Goal: Task Accomplishment & Management: Manage account settings

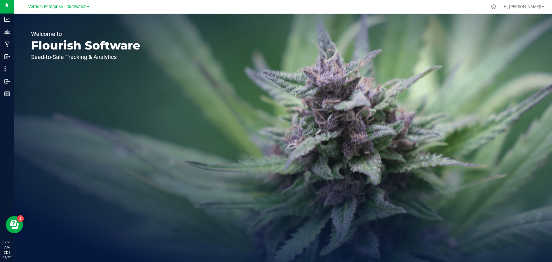
click at [68, 7] on span "Vertical Enterprise - Cultivation" at bounding box center [57, 6] width 58 height 5
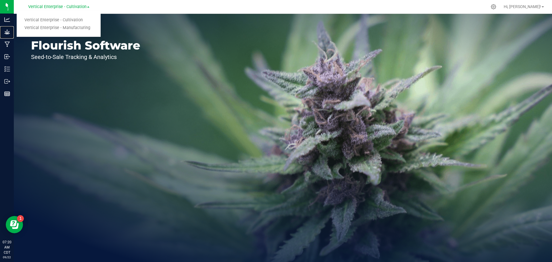
click at [0, 0] on p "Grow" at bounding box center [0, 0] width 0 height 0
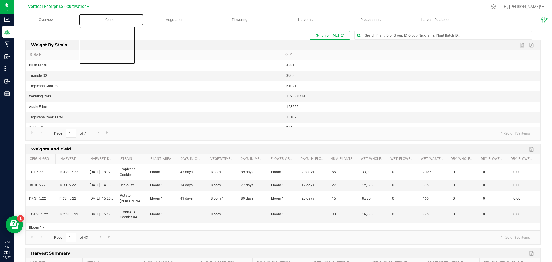
click at [116, 20] on span at bounding box center [116, 20] width 2 height 1
click at [114, 35] on span "Create plants" at bounding box center [99, 34] width 41 height 5
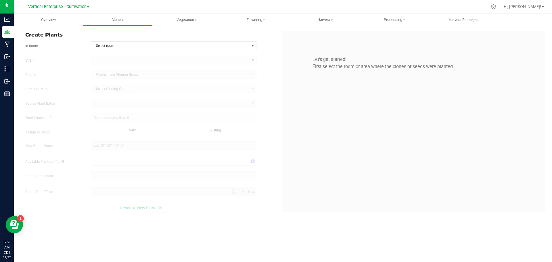
type input "9/22/2025 7:20 AM"
click at [106, 46] on span "Select room" at bounding box center [170, 46] width 158 height 8
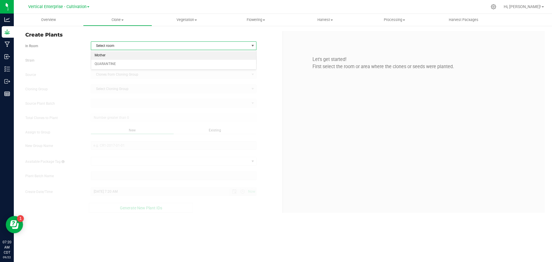
click at [115, 55] on li "Mother" at bounding box center [173, 55] width 165 height 9
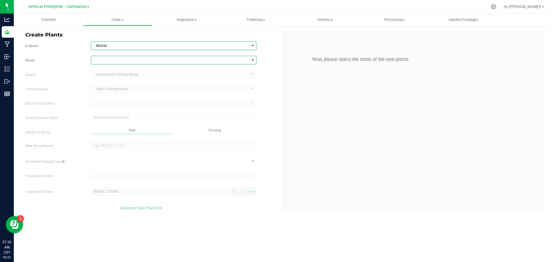
click at [126, 61] on span at bounding box center [170, 60] width 158 height 8
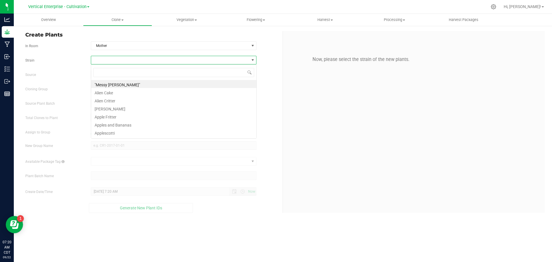
scroll to position [9, 166]
type input "HYP"
click at [111, 86] on li "Hypnotic" at bounding box center [173, 84] width 165 height 8
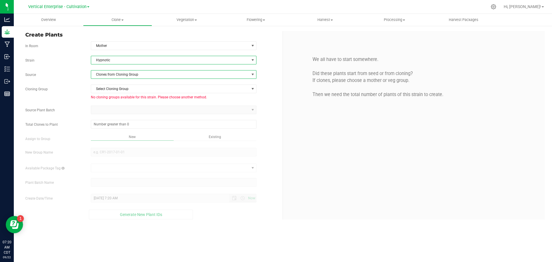
click at [123, 74] on span "Clones from Cloning Group" at bounding box center [170, 74] width 158 height 8
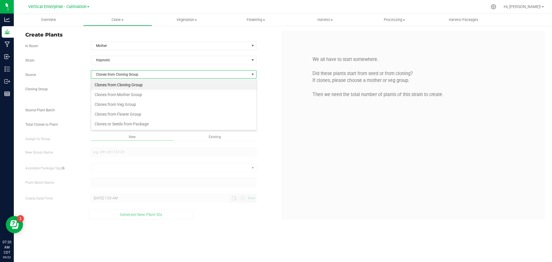
scroll to position [9, 166]
click at [125, 95] on li "Clones from Mother Group" at bounding box center [173, 95] width 165 height 10
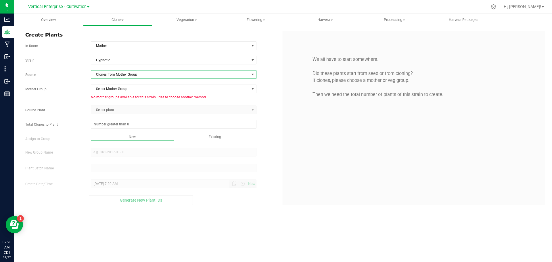
click at [115, 76] on span "Clones from Mother Group" at bounding box center [170, 74] width 158 height 8
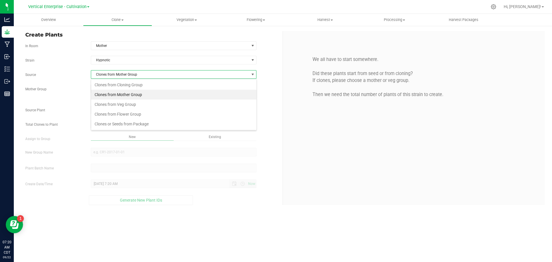
scroll to position [9, 166]
click at [116, 103] on li "Clones from Veg Group" at bounding box center [173, 104] width 165 height 10
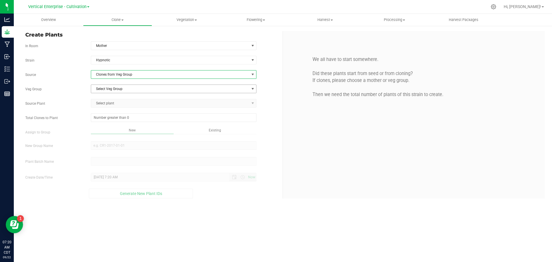
click at [111, 88] on span "Select Veg Group" at bounding box center [170, 89] width 158 height 8
click at [113, 99] on li "HYP 9.25" at bounding box center [173, 98] width 165 height 9
click at [113, 102] on span "Select plant" at bounding box center [170, 103] width 158 height 8
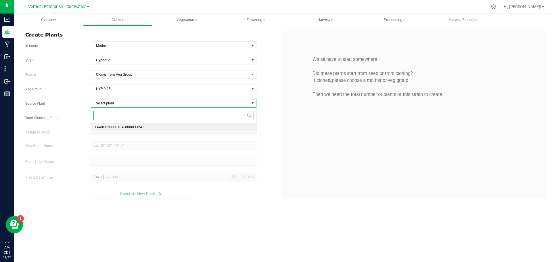
click at [114, 126] on span "1A40C0200001D4D000033241" at bounding box center [119, 127] width 49 height 7
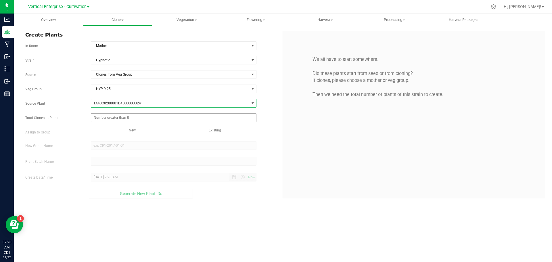
click at [107, 118] on span at bounding box center [174, 117] width 166 height 9
type input "0"
click at [114, 119] on span at bounding box center [174, 117] width 166 height 9
type input "124"
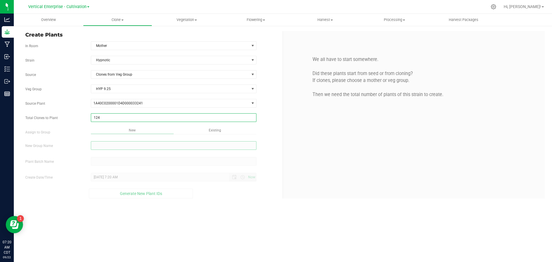
click at [126, 144] on div "Overview Clone Create plants Cloning groups Cloning plant batches Apply to plan…" at bounding box center [283, 138] width 538 height 248
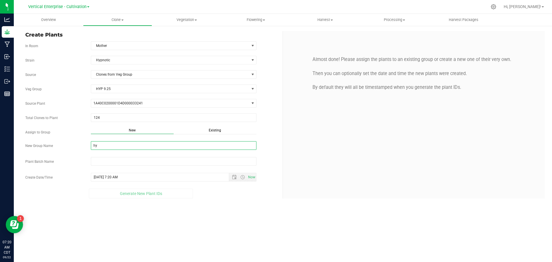
type input "h"
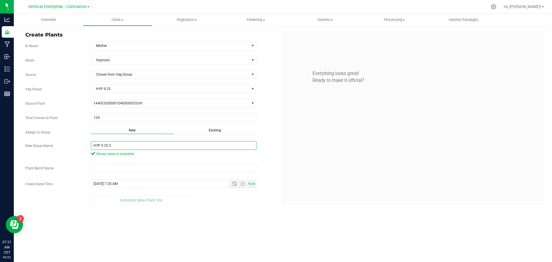
drag, startPoint x: 123, startPoint y: 145, endPoint x: 74, endPoint y: 145, distance: 49.4
click at [74, 145] on div "New Group Name HYP 9.25.3 Group name is available" at bounding box center [151, 149] width 261 height 17
type input "HYP 9.25.3"
click at [105, 169] on input "text" at bounding box center [174, 168] width 166 height 9
paste input "HYP 9.25.3"
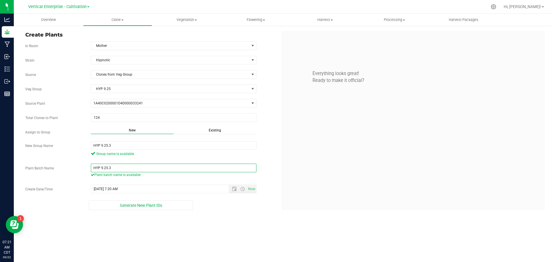
type input "HYP 9.25.3"
click at [123, 204] on span "Generate New Plant IDs" at bounding box center [141, 205] width 42 height 5
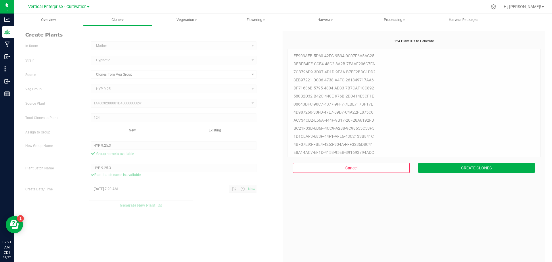
scroll to position [17, 0]
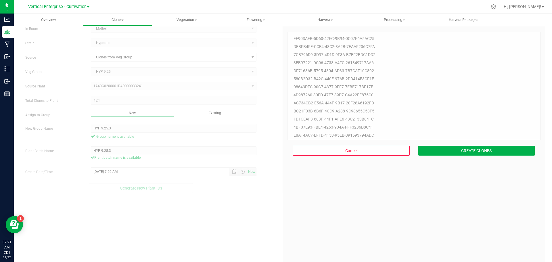
click at [489, 155] on div "Cancel CREATE CLONES" at bounding box center [413, 150] width 253 height 21
click at [490, 149] on button "CREATE CLONES" at bounding box center [476, 151] width 117 height 10
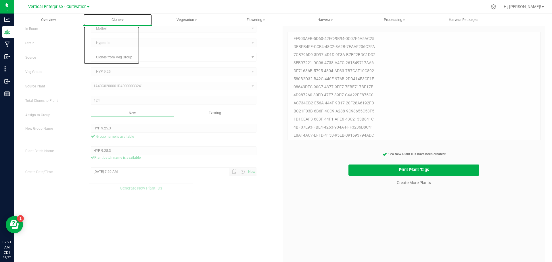
click at [121, 19] on span "Clone" at bounding box center [117, 19] width 69 height 5
click at [126, 39] on span "Cloning groups" at bounding box center [104, 41] width 43 height 5
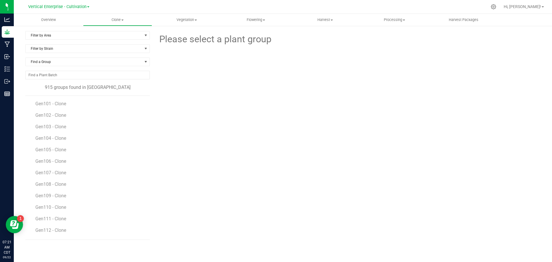
drag, startPoint x: 53, startPoint y: 69, endPoint x: 61, endPoint y: 61, distance: 11.8
click at [56, 67] on div "Find a Group" at bounding box center [87, 63] width 124 height 13
click at [60, 61] on span "Find a Group" at bounding box center [84, 62] width 117 height 8
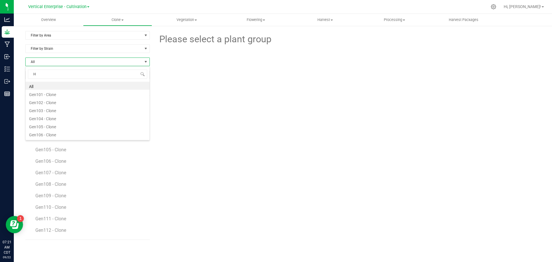
type input "HY"
click at [55, 85] on li "HYP 9.25.3" at bounding box center [88, 86] width 124 height 8
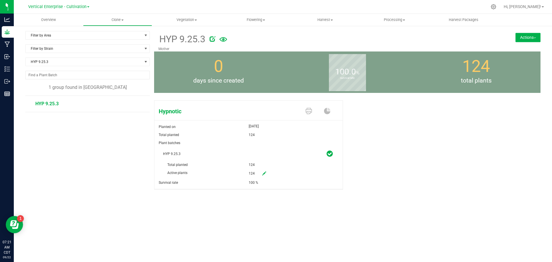
click at [538, 38] on button "Actions" at bounding box center [527, 37] width 25 height 9
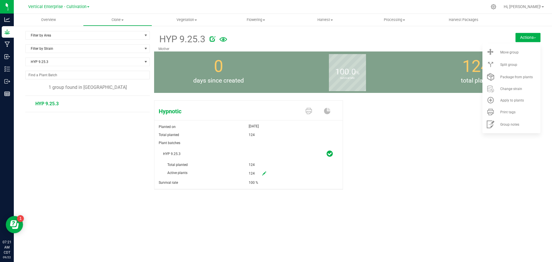
click at [532, 54] on li "Move group" at bounding box center [511, 52] width 58 height 12
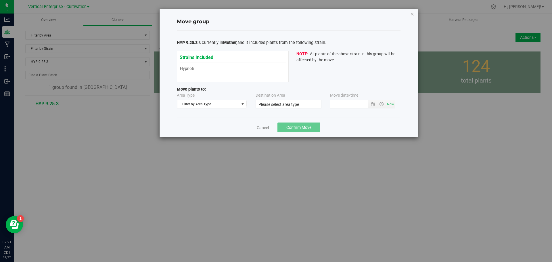
type input "9/22/2025 7:20 AM"
click at [204, 108] on span "Filter by Area Type" at bounding box center [208, 104] width 62 height 8
click at [213, 133] on li "Vegetative" at bounding box center [211, 131] width 69 height 9
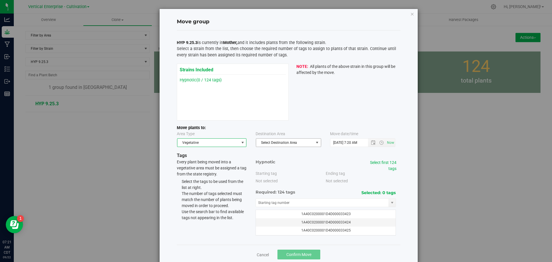
click at [267, 140] on span "Select Destination Area" at bounding box center [284, 143] width 57 height 8
click at [266, 175] on li "Veg 1" at bounding box center [286, 178] width 65 height 9
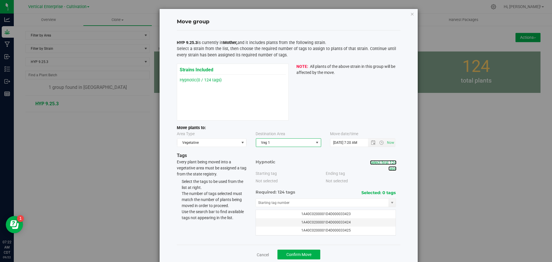
click at [375, 161] on link "Select first 124 tags" at bounding box center [383, 165] width 26 height 11
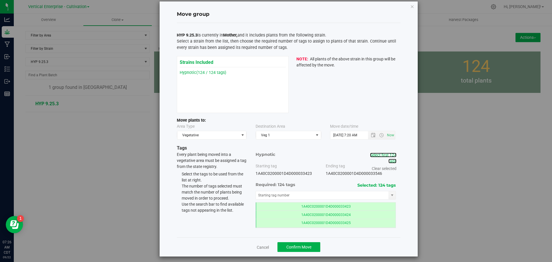
scroll to position [11, 0]
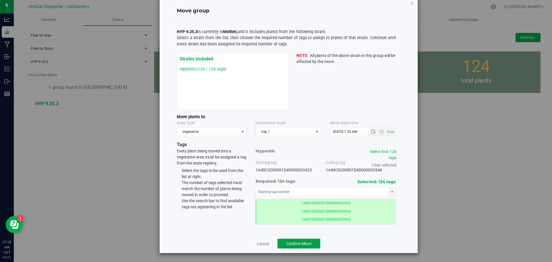
click at [306, 243] on span "Confirm Move" at bounding box center [298, 243] width 25 height 5
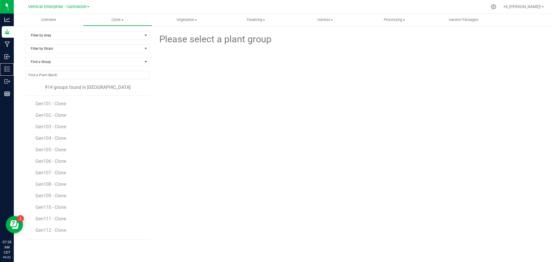
click at [0, 0] on p "Inventory" at bounding box center [0, 0] width 0 height 0
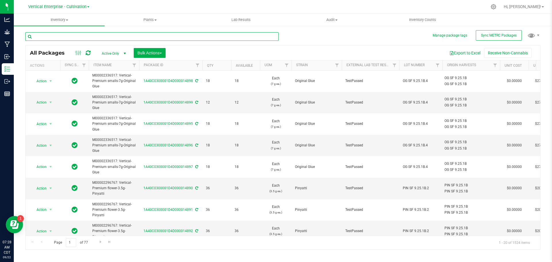
click at [114, 39] on input "text" at bounding box center [151, 36] width 253 height 9
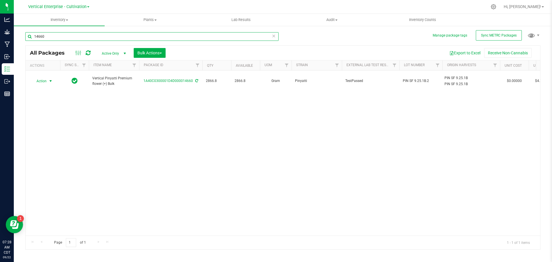
type input "14660"
click at [41, 79] on span "Action" at bounding box center [39, 81] width 16 height 8
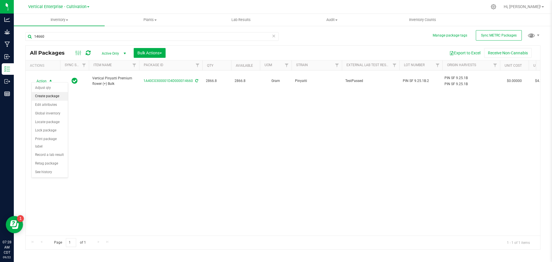
click at [39, 95] on li "Create package" at bounding box center [50, 96] width 36 height 9
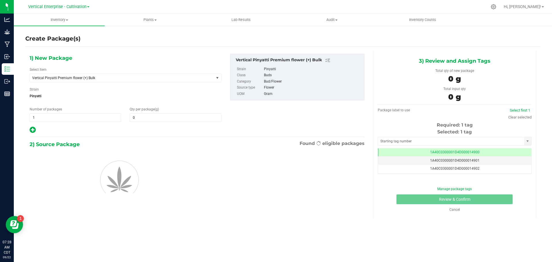
type input "0.0000"
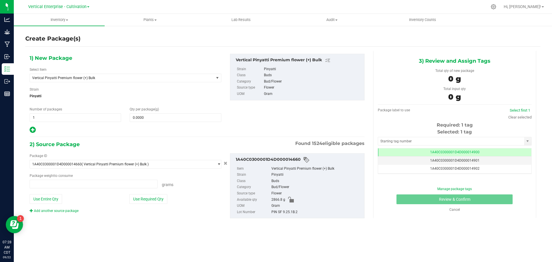
type input "0.0000 g"
click at [79, 77] on span "Vertical Pinyatti Premium flower (+) Bulk" at bounding box center [118, 78] width 172 height 4
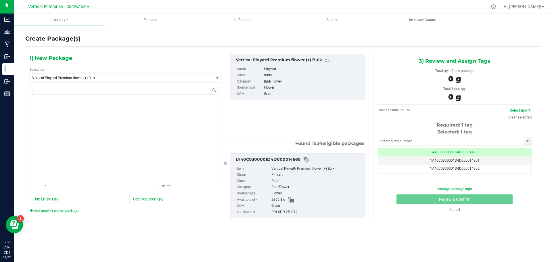
scroll to position [46199, 0]
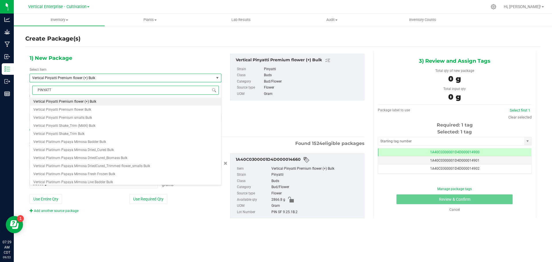
type input "PINYATTI"
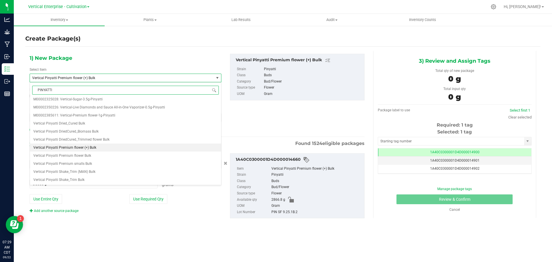
scroll to position [0, 0]
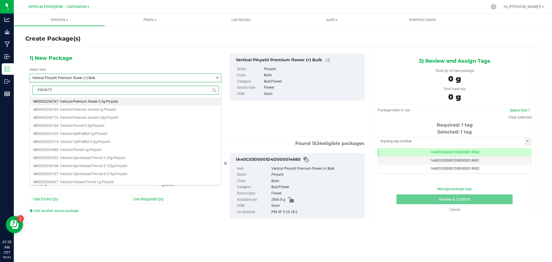
click at [84, 101] on span "M00002296767: Vertical-Premium flower-3.5g-Pinyatti" at bounding box center [75, 101] width 85 height 4
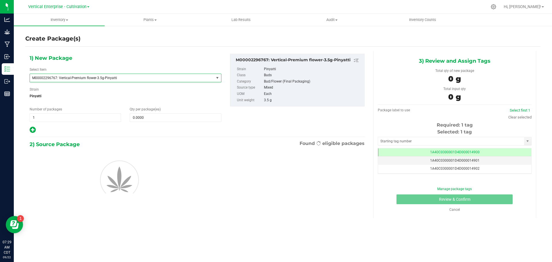
type input "0"
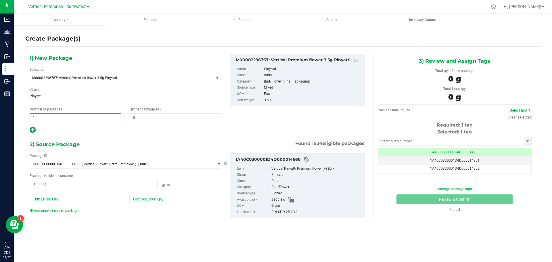
drag, startPoint x: 59, startPoint y: 120, endPoint x: 16, endPoint y: 118, distance: 43.4
click at [16, 118] on div "Create Package(s) 1) New Package Select Item M00002296767: Vertical-Premium flo…" at bounding box center [283, 115] width 538 height 180
type input "7"
type input "36"
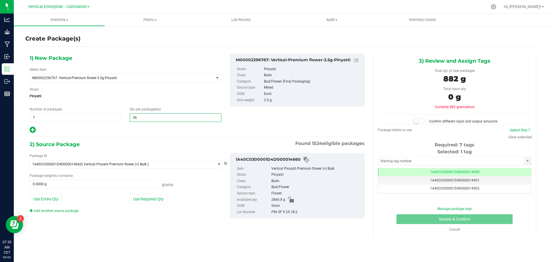
type input "36"
click at [147, 201] on button "Use Required Qty" at bounding box center [148, 199] width 38 height 10
type input "882.0000 g"
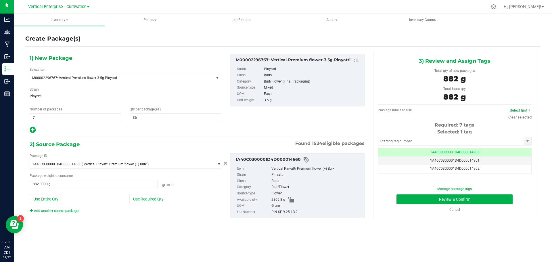
click at [477, 152] on td "1A40C0300001D4D000014900" at bounding box center [454, 152] width 153 height 8
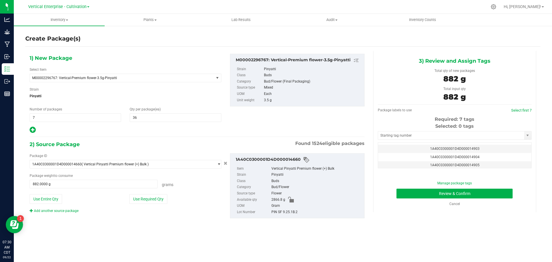
scroll to position [23, 0]
click at [474, 153] on td "1A40C0300001D4D000014904" at bounding box center [454, 157] width 153 height 8
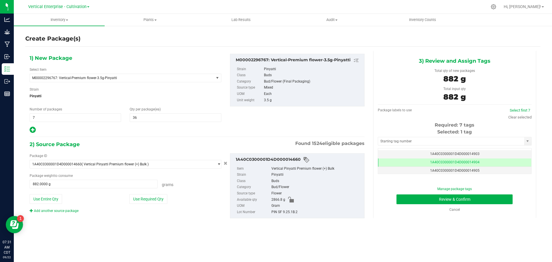
scroll to position [34, 0]
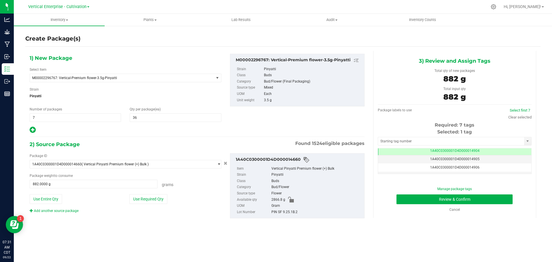
click at [499, 160] on td "1A40C0300001D4D000014905" at bounding box center [454, 159] width 153 height 8
click at [483, 172] on td "1A40C0300001D4D000014907" at bounding box center [454, 176] width 153 height 8
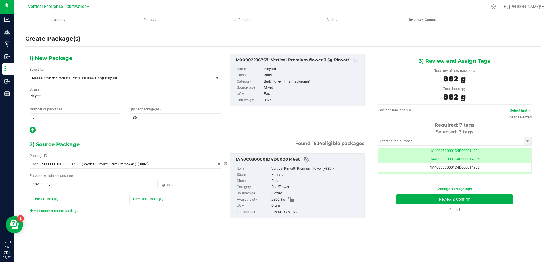
click at [485, 167] on td "1A40C0300001D4D000014906" at bounding box center [454, 167] width 153 height 8
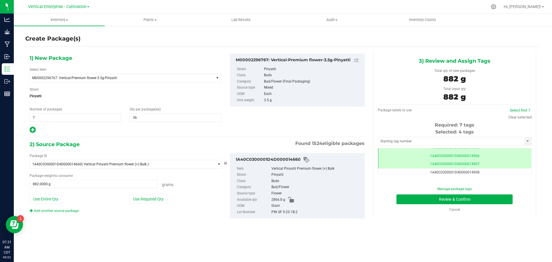
scroll to position [57, 0]
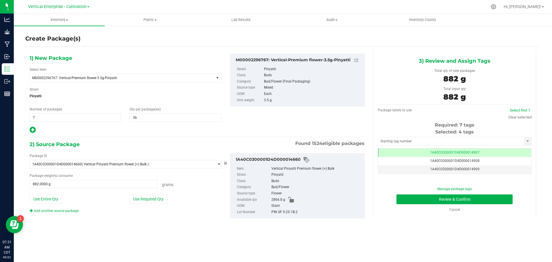
click at [487, 161] on td "1A40C0300001D4D000014908" at bounding box center [454, 161] width 153 height 8
click at [485, 170] on td "1A40C0300001D4D000014909" at bounding box center [454, 169] width 153 height 8
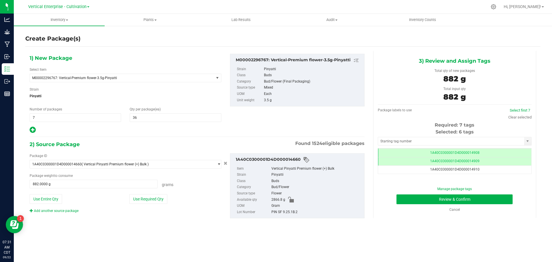
scroll to position [69, 0]
click at [491, 166] on td "1A40C0300001D4D000014910" at bounding box center [454, 166] width 153 height 8
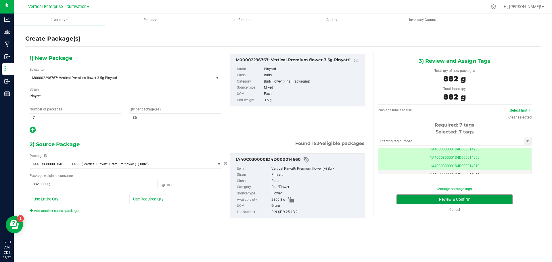
click at [486, 199] on button "Review & Confirm" at bounding box center [454, 199] width 116 height 10
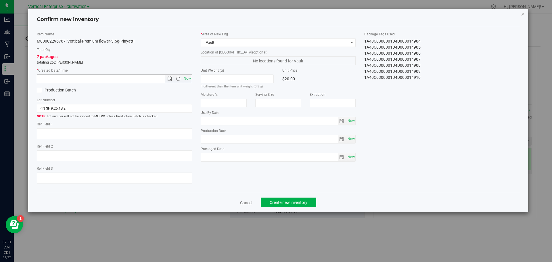
click at [186, 77] on span "Now" at bounding box center [187, 78] width 10 height 8
type input "9/22/2025 7:31 AM"
click at [285, 200] on span "Create new inventory" at bounding box center [289, 202] width 38 height 5
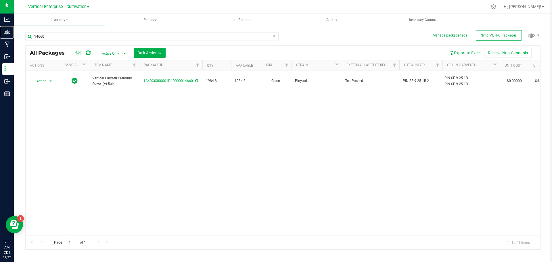
click at [0, 0] on p "Grow" at bounding box center [0, 0] width 0 height 0
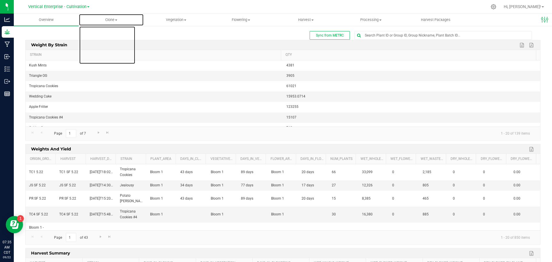
click at [114, 18] on span "Clone" at bounding box center [111, 19] width 64 height 5
click at [111, 33] on span "Create plants" at bounding box center [99, 34] width 41 height 5
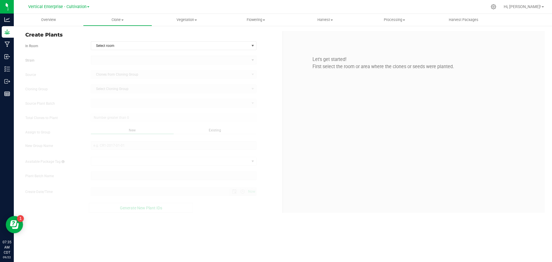
type input "9/22/2025 7:35 AM"
click at [106, 44] on span "Select room" at bounding box center [170, 46] width 158 height 8
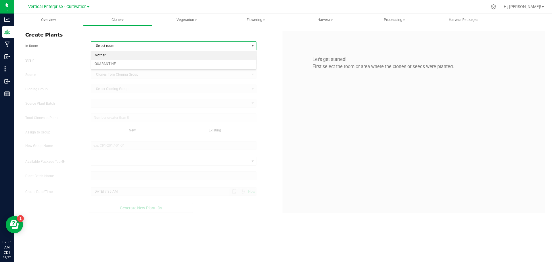
click at [111, 56] on li "Mother" at bounding box center [173, 55] width 165 height 9
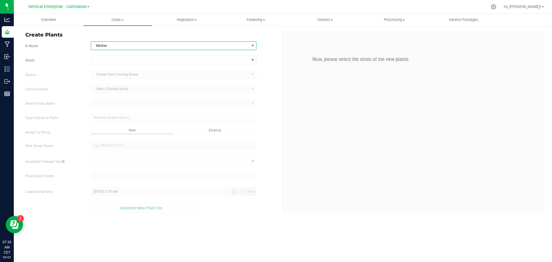
click at [128, 43] on span "Mother" at bounding box center [170, 46] width 158 height 8
click at [102, 56] on li "Mother" at bounding box center [173, 55] width 165 height 9
click at [101, 61] on span at bounding box center [170, 60] width 158 height 8
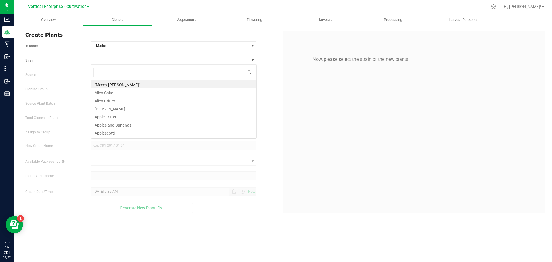
scroll to position [9, 166]
type input "HYP"
click at [115, 84] on li "Hypnotic" at bounding box center [173, 84] width 165 height 8
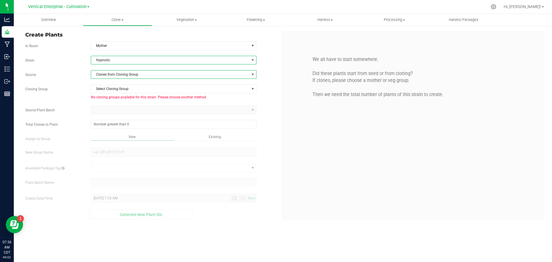
click at [112, 74] on span "Clones from Cloning Group" at bounding box center [170, 74] width 158 height 8
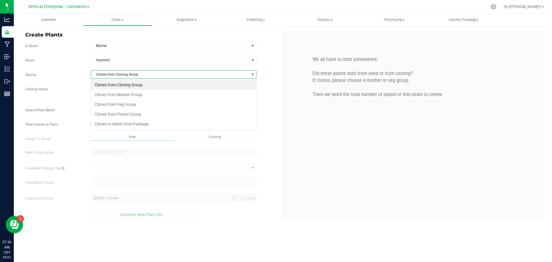
scroll to position [9, 166]
click at [118, 98] on li "Clones from Mother Group" at bounding box center [173, 95] width 165 height 10
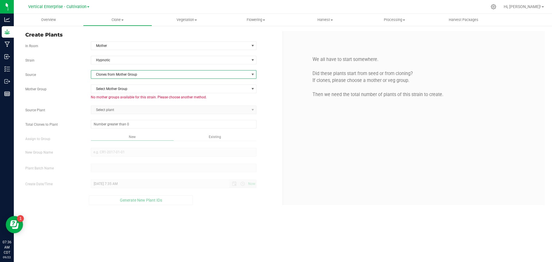
click at [120, 75] on span "Clones from Mother Group" at bounding box center [170, 74] width 158 height 8
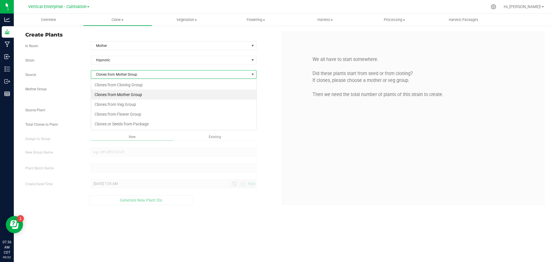
scroll to position [9, 166]
click at [123, 103] on li "Clones from Veg Group" at bounding box center [173, 104] width 165 height 10
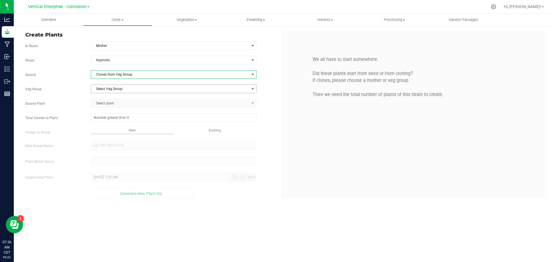
click at [115, 89] on span "Select Veg Group" at bounding box center [170, 89] width 158 height 8
click at [111, 100] on li "HYP 9.25" at bounding box center [173, 98] width 165 height 9
click at [106, 101] on span "Select plant" at bounding box center [170, 103] width 158 height 8
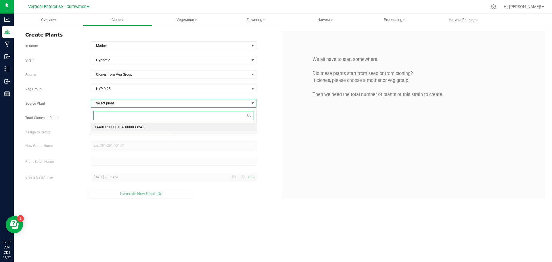
click at [120, 128] on span "1A40C0200001D4D000033241" at bounding box center [119, 127] width 49 height 7
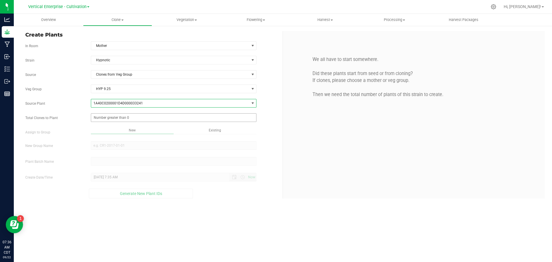
click at [100, 118] on span at bounding box center [174, 117] width 166 height 9
type input "15"
click at [117, 149] on div "Overview Clone Create plants Cloning groups Cloning plant batches Apply to plan…" at bounding box center [283, 138] width 538 height 248
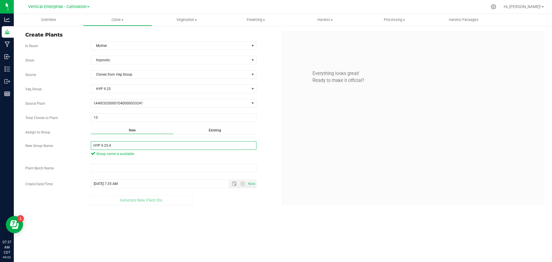
drag, startPoint x: 130, startPoint y: 147, endPoint x: 53, endPoint y: 153, distance: 78.1
click at [53, 153] on div "New Group Name HYP 9.25.4 Group name is available" at bounding box center [151, 149] width 261 height 17
type input "HYP 9.25.4"
click at [100, 168] on input "text" at bounding box center [174, 168] width 166 height 9
paste input "HYP 9.25.4"
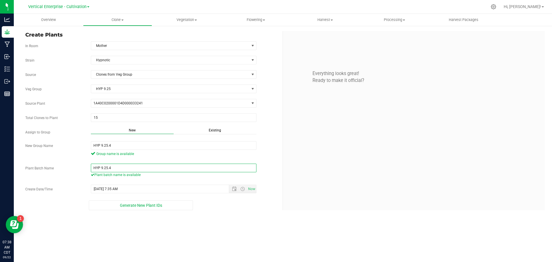
type input "HYP 9.25.4"
click at [107, 203] on button "Generate New Plant IDs" at bounding box center [141, 205] width 104 height 10
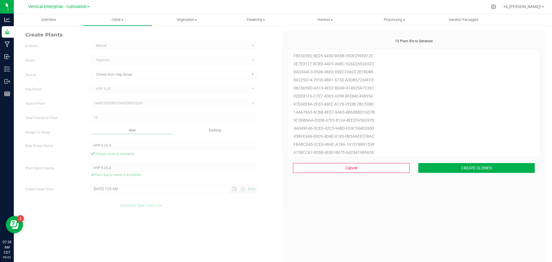
scroll to position [17, 0]
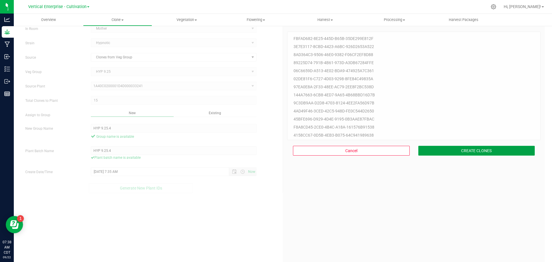
click at [489, 148] on button "CREATE CLONES" at bounding box center [476, 151] width 117 height 10
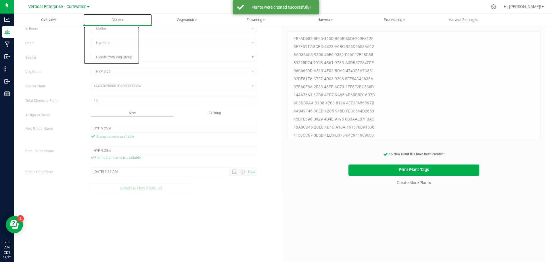
click at [128, 18] on span "Clone" at bounding box center [117, 19] width 69 height 5
click at [125, 41] on span "Cloning groups" at bounding box center [104, 41] width 43 height 5
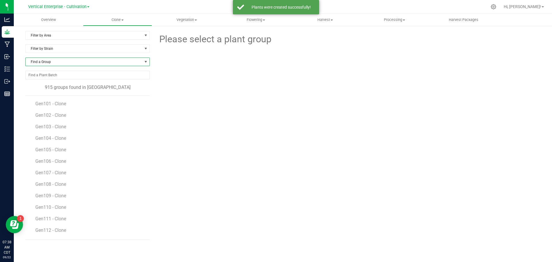
click at [58, 63] on span "Find a Group" at bounding box center [84, 62] width 117 height 8
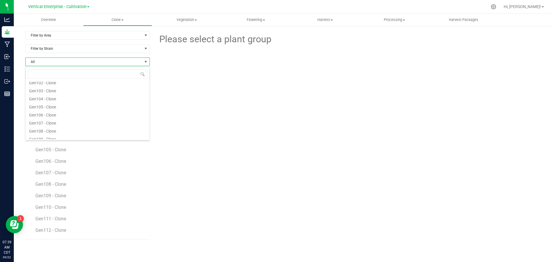
scroll to position [57, 0]
type input "HYP"
click at [53, 88] on li "HYP 9.25.4" at bounding box center [88, 86] width 124 height 8
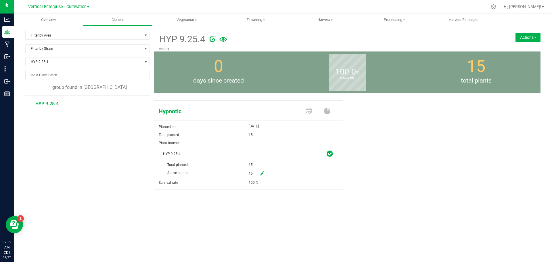
click at [535, 36] on button "Actions" at bounding box center [527, 37] width 25 height 9
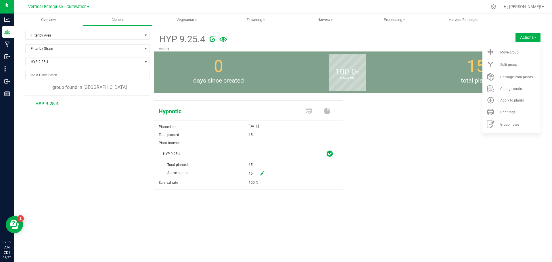
click at [530, 51] on div "Move group" at bounding box center [519, 52] width 39 height 4
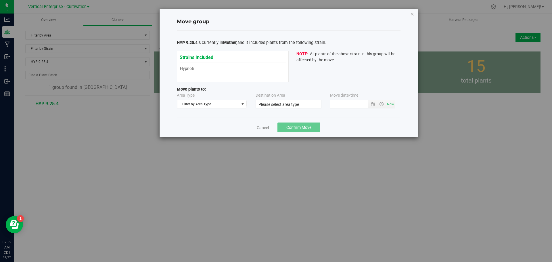
type input "9/22/2025 7:38 AM"
click at [192, 104] on span "Filter by Area Type" at bounding box center [208, 104] width 62 height 8
click at [193, 132] on li "Vegetative" at bounding box center [211, 131] width 69 height 9
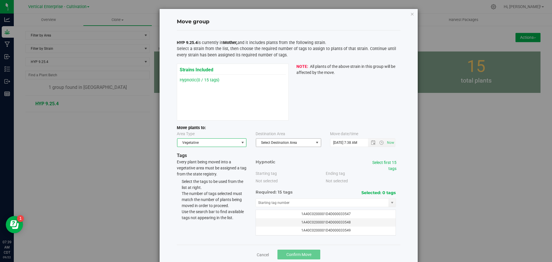
click at [280, 144] on span "Select Destination Area" at bounding box center [284, 143] width 57 height 8
click at [280, 178] on li "Veg 1" at bounding box center [286, 178] width 65 height 9
click at [386, 161] on link "Select first 15 tags" at bounding box center [384, 165] width 24 height 11
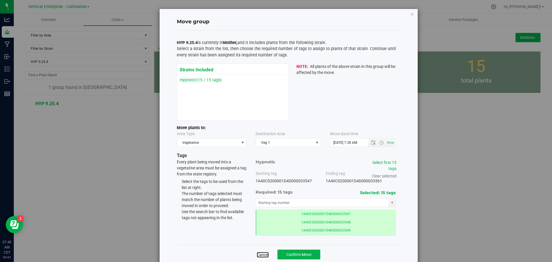
click at [261, 255] on link "Cancel" at bounding box center [263, 255] width 12 height 6
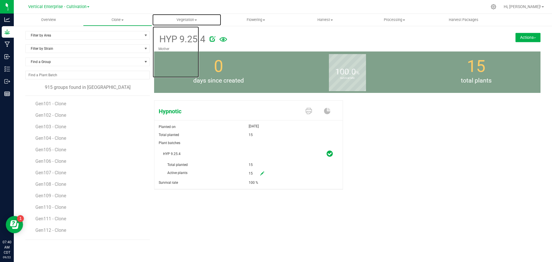
click at [195, 19] on span "Vegetation" at bounding box center [186, 19] width 69 height 5
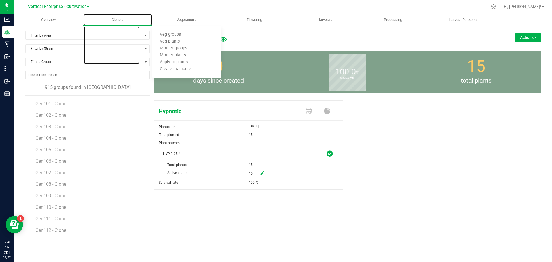
click at [128, 18] on span "Clone" at bounding box center [117, 19] width 69 height 5
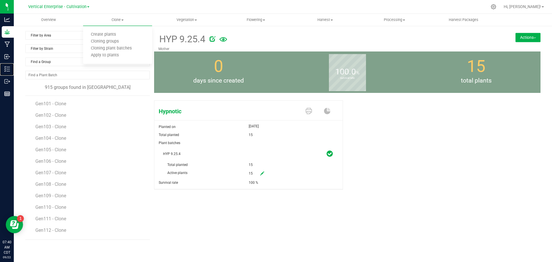
click at [0, 0] on p "Inventory" at bounding box center [0, 0] width 0 height 0
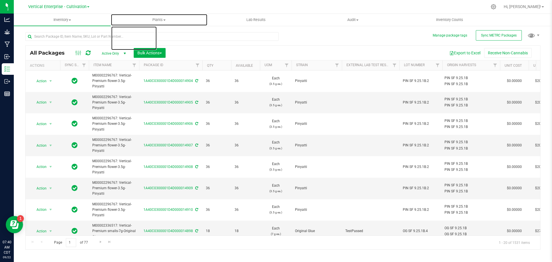
click at [164, 20] on span at bounding box center [164, 20] width 2 height 1
click at [155, 37] on li "All plants" at bounding box center [159, 34] width 97 height 7
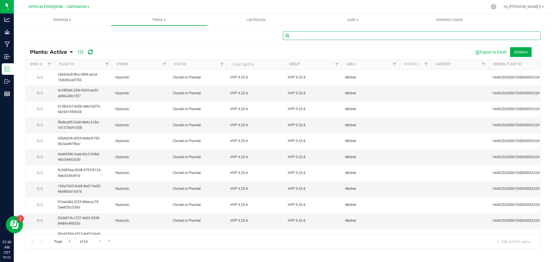
click at [304, 36] on input "text" at bounding box center [411, 35] width 257 height 9
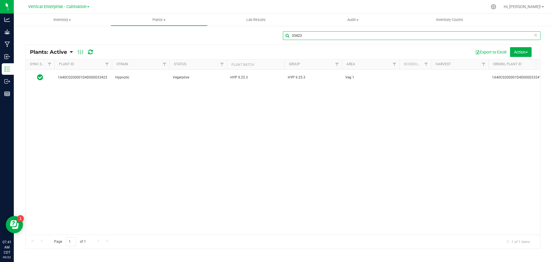
type input "33423"
click at [14, 40] on div "Manufacturing" at bounding box center [8, 44] width 12 height 11
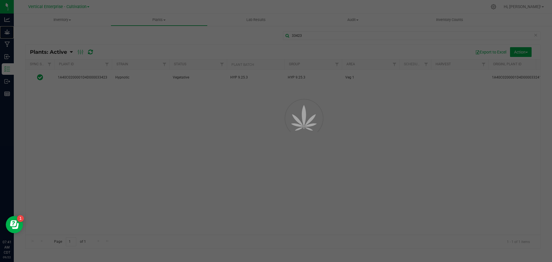
click at [0, 0] on p "Grow" at bounding box center [0, 0] width 0 height 0
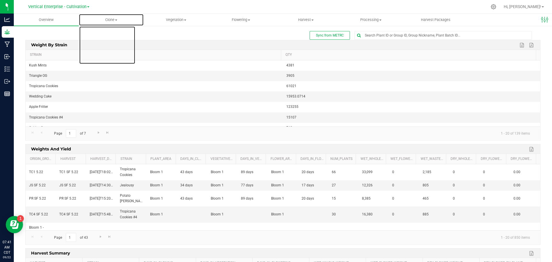
click at [115, 20] on span "Clone" at bounding box center [111, 19] width 64 height 5
click at [116, 43] on span "Cloning groups" at bounding box center [100, 41] width 43 height 5
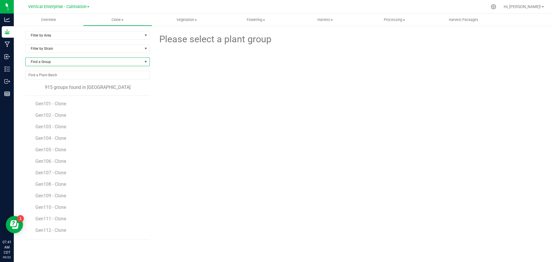
click at [72, 62] on span "Find a Group" at bounding box center [84, 62] width 117 height 8
type input "HYP"
click at [56, 86] on li "HYP 9.25.4" at bounding box center [88, 86] width 124 height 8
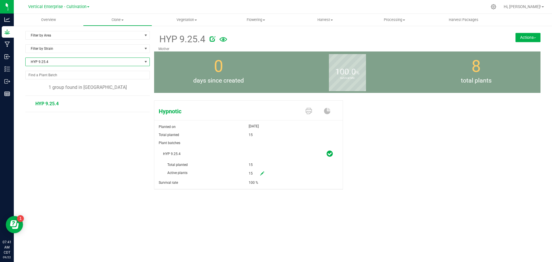
click at [526, 36] on button "Actions" at bounding box center [527, 37] width 25 height 9
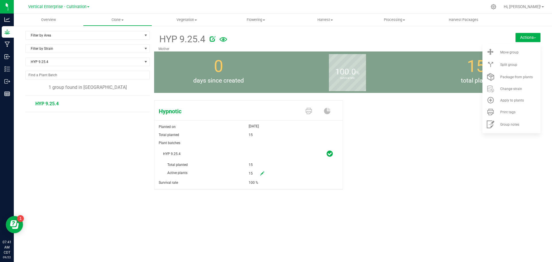
click at [518, 53] on div "Move group" at bounding box center [519, 52] width 39 height 4
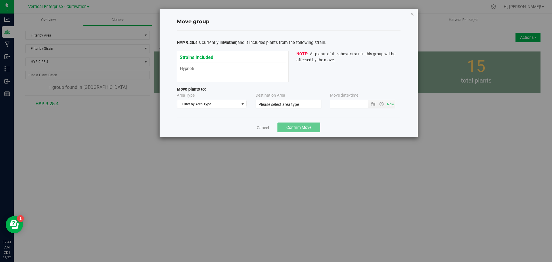
type input "9/22/2025 7:40 AM"
click at [204, 102] on span "Filter by Area Type" at bounding box center [208, 104] width 62 height 8
click at [193, 132] on li "Vegetative" at bounding box center [211, 131] width 69 height 9
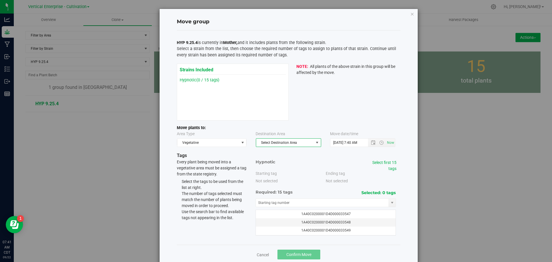
click at [270, 139] on span "Select Destination Area" at bounding box center [284, 143] width 57 height 8
click at [267, 180] on li "Veg 1" at bounding box center [286, 178] width 65 height 9
click at [391, 160] on link "Select first 15 tags" at bounding box center [384, 165] width 24 height 11
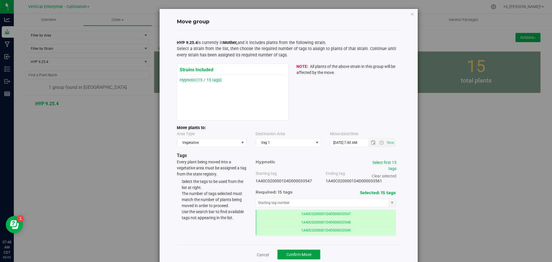
click at [295, 253] on span "Confirm Move" at bounding box center [298, 254] width 25 height 5
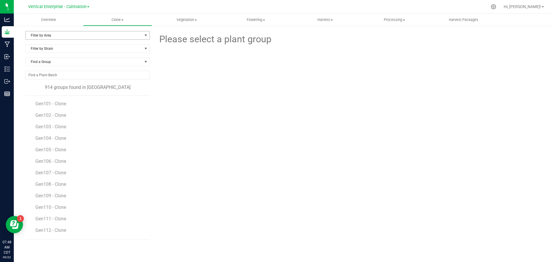
click at [70, 33] on span "Filter by Area" at bounding box center [84, 35] width 117 height 8
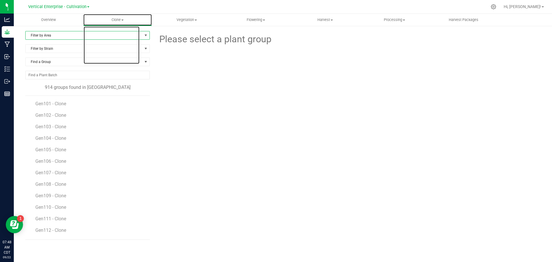
click at [123, 19] on span "Clone" at bounding box center [117, 19] width 69 height 5
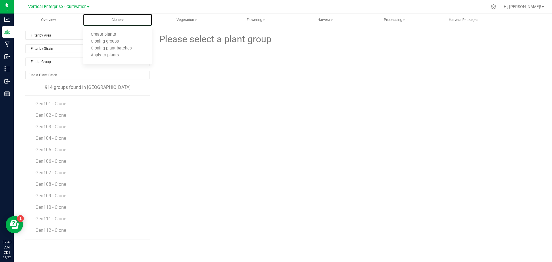
click at [125, 37] on li "Create plants" at bounding box center [117, 34] width 69 height 7
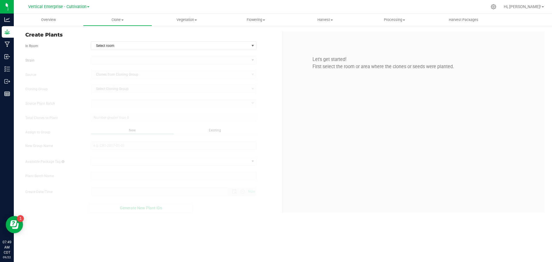
type input "9/22/2025 7:49 AM"
click at [109, 45] on span "Select room" at bounding box center [170, 46] width 158 height 8
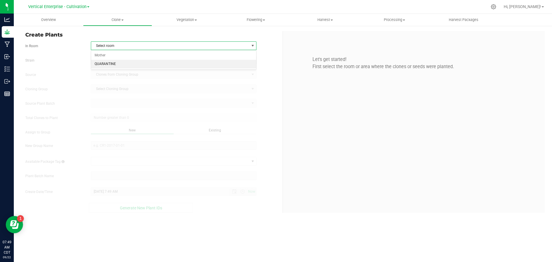
click at [105, 52] on li "Mother" at bounding box center [173, 55] width 165 height 9
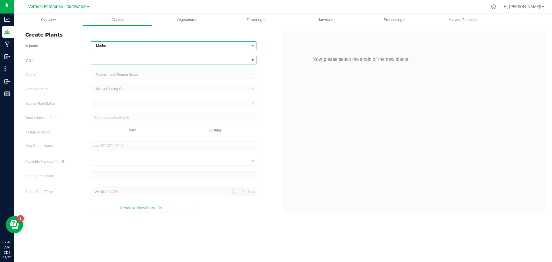
click at [103, 61] on span at bounding box center [170, 60] width 158 height 8
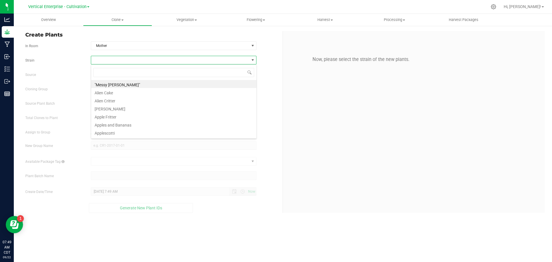
scroll to position [9, 166]
type input "PINEAPPLE"
click at [108, 84] on li "Pineapple Donut" at bounding box center [173, 84] width 165 height 8
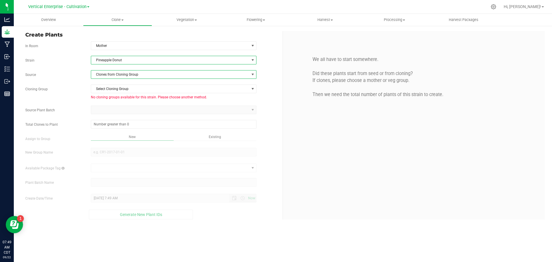
click at [111, 77] on span "Clones from Cloning Group" at bounding box center [170, 74] width 158 height 8
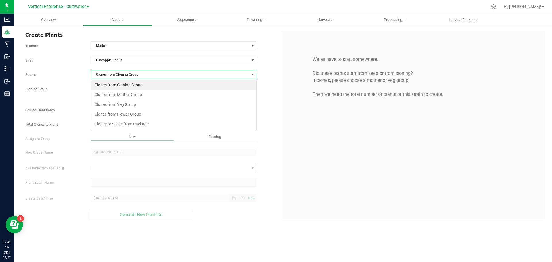
scroll to position [9, 166]
click at [117, 93] on li "Clones from Mother Group" at bounding box center [173, 95] width 165 height 10
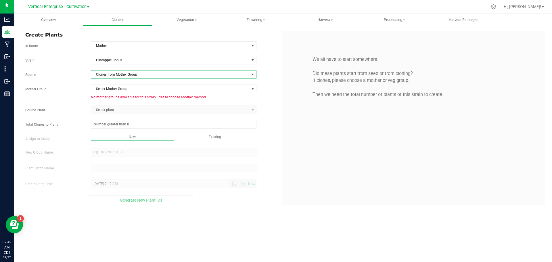
click at [119, 76] on span "Clones from Mother Group" at bounding box center [170, 74] width 158 height 8
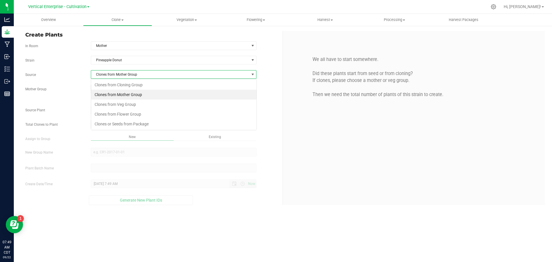
scroll to position [9, 166]
click at [120, 104] on li "Clones from Veg Group" at bounding box center [173, 104] width 165 height 10
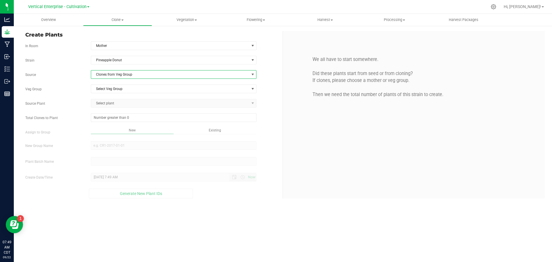
click at [119, 91] on span "Select Veg Group" at bounding box center [170, 89] width 158 height 8
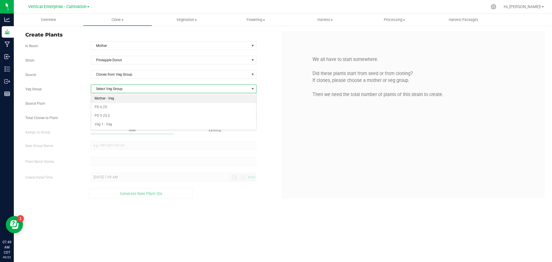
click at [112, 96] on li "Mother - Veg" at bounding box center [173, 98] width 165 height 9
click at [107, 103] on span "Select plant" at bounding box center [170, 103] width 158 height 8
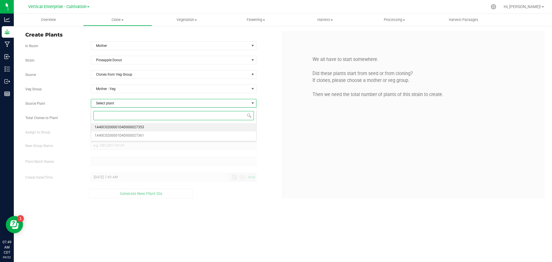
click at [110, 128] on span "1A40C0200001D4D000027353" at bounding box center [119, 127] width 49 height 7
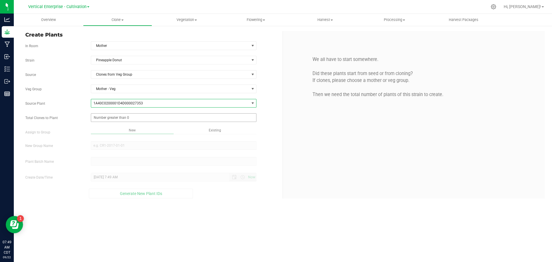
drag, startPoint x: 109, startPoint y: 118, endPoint x: 143, endPoint y: 120, distance: 34.8
click at [109, 118] on span at bounding box center [174, 117] width 166 height 9
type input "0"
drag, startPoint x: 104, startPoint y: 108, endPoint x: 109, endPoint y: 121, distance: 13.6
click at [104, 109] on div "Strain Pineapple Donut Source Clones from Veg Group Veg Group Mother - Veg Sele…" at bounding box center [151, 127] width 253 height 143
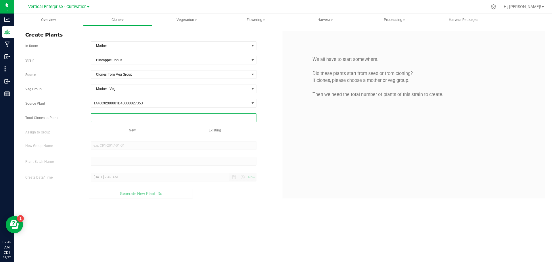
click at [112, 118] on span at bounding box center [174, 117] width 166 height 9
type input "49"
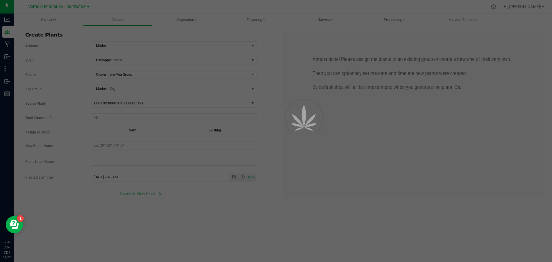
click at [121, 138] on div "Overview Clone Create plants Cloning groups Cloning plant batches Apply to plan…" at bounding box center [283, 138] width 538 height 248
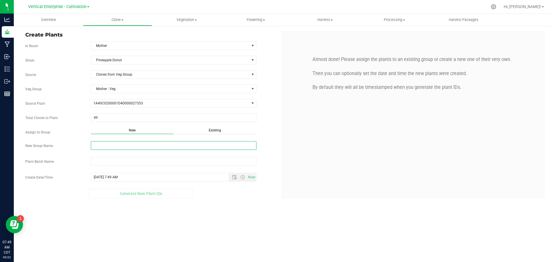
click at [121, 145] on input "New Group Name" at bounding box center [174, 145] width 166 height 9
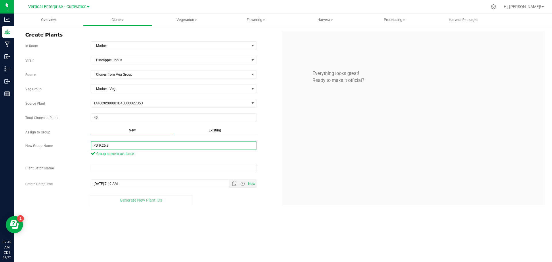
drag, startPoint x: 140, startPoint y: 145, endPoint x: 45, endPoint y: 149, distance: 95.2
click at [45, 149] on div "New Group Name PD 9.25.3 Group name is available" at bounding box center [151, 149] width 261 height 17
type input "PD 9.25.3"
click at [125, 168] on input "text" at bounding box center [174, 168] width 166 height 9
paste input "PD 9.25.3"
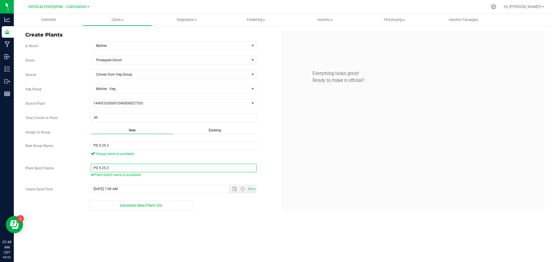
type input "PD 9.25.3"
click at [155, 204] on span "Generate New Plant IDs" at bounding box center [141, 205] width 42 height 5
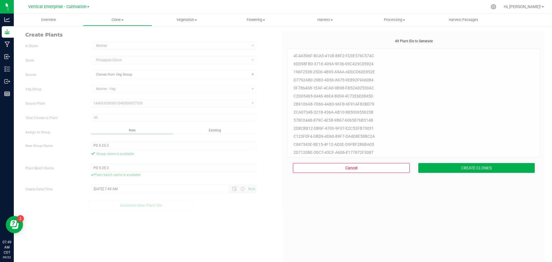
scroll to position [17, 0]
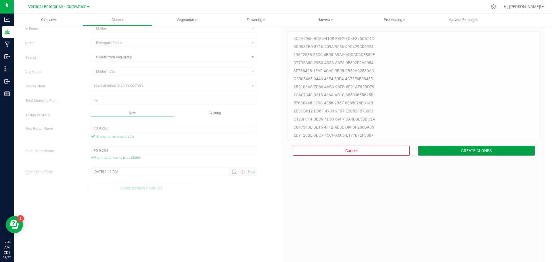
click at [491, 147] on button "CREATE CLONES" at bounding box center [476, 151] width 117 height 10
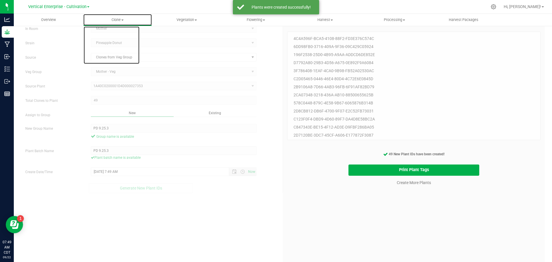
click at [127, 18] on span "Clone" at bounding box center [117, 19] width 69 height 5
click at [128, 38] on li "Cloning groups" at bounding box center [117, 41] width 69 height 7
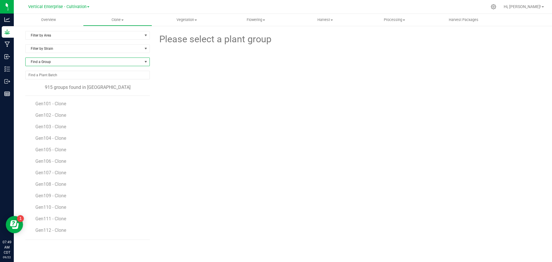
click at [77, 59] on span "Find a Group" at bounding box center [84, 62] width 117 height 8
type input "PD"
click at [75, 84] on li "PD 9.25.3" at bounding box center [88, 86] width 124 height 8
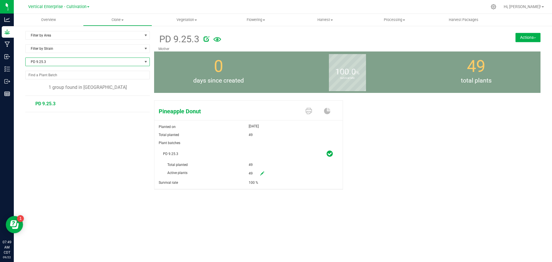
click at [528, 32] on div "PD 9.25.3 Mother Actions Move group Split group" at bounding box center [347, 41] width 386 height 20
click at [529, 34] on button "Actions" at bounding box center [527, 37] width 25 height 9
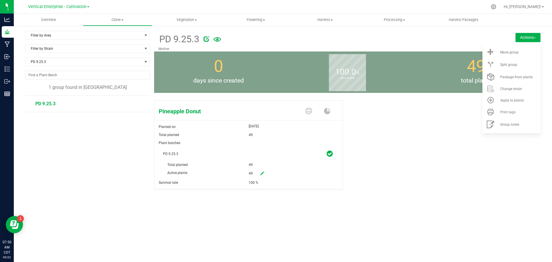
click at [527, 49] on li "Move group" at bounding box center [511, 52] width 58 height 12
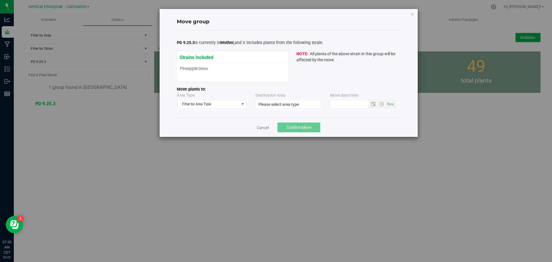
type input "9/22/2025 7:49 AM"
click at [210, 109] on div "PD 9.25.3 is currently in Mother, and it includes plants from the following str…" at bounding box center [289, 74] width 224 height 78
click at [203, 103] on span "Filter by Area Type" at bounding box center [208, 104] width 62 height 8
click at [203, 130] on li "Vegetative" at bounding box center [211, 131] width 69 height 9
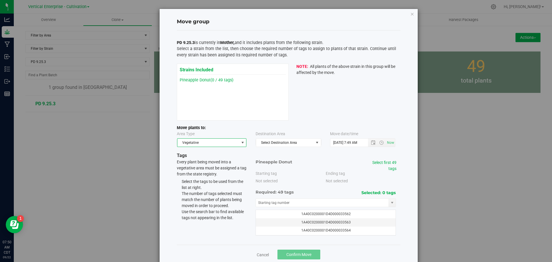
click at [284, 146] on span "Select Destination Area" at bounding box center [284, 143] width 57 height 8
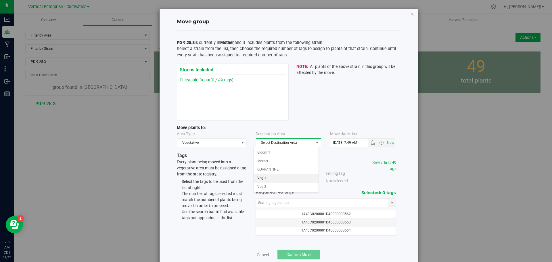
click at [286, 177] on li "Veg 1" at bounding box center [286, 178] width 65 height 9
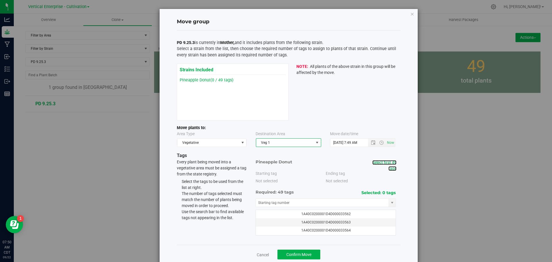
click at [381, 163] on link "Select first 49 tags" at bounding box center [384, 165] width 24 height 11
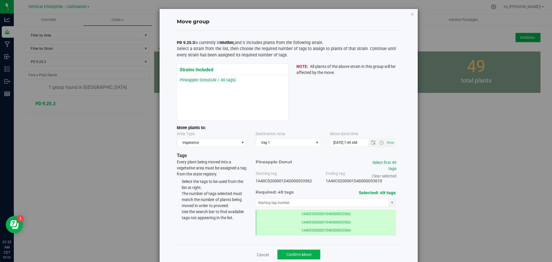
click at [305, 248] on div "Cancel Confirm Move" at bounding box center [289, 254] width 224 height 19
click at [297, 255] on span "Confirm Move" at bounding box center [298, 254] width 25 height 5
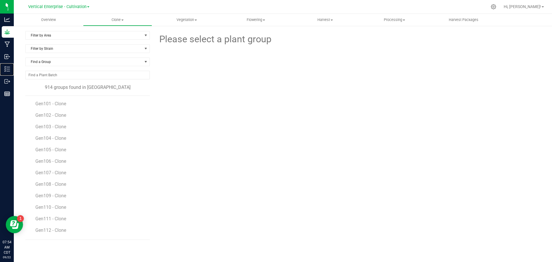
click at [0, 0] on p "Inventory" at bounding box center [0, 0] width 0 height 0
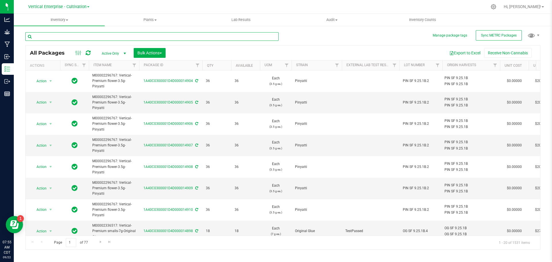
click at [72, 35] on input "text" at bounding box center [151, 36] width 253 height 9
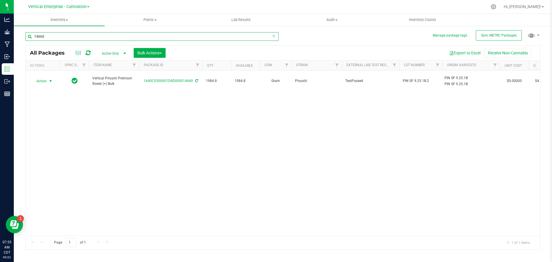
type input "14660"
click at [43, 78] on span "Action" at bounding box center [39, 81] width 16 height 8
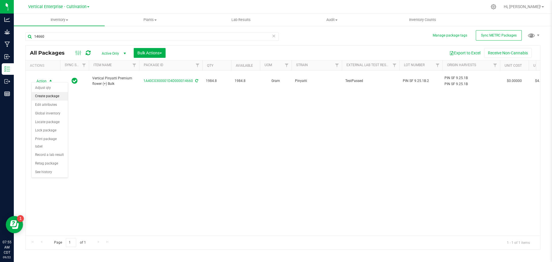
click at [43, 97] on li "Create package" at bounding box center [50, 96] width 36 height 9
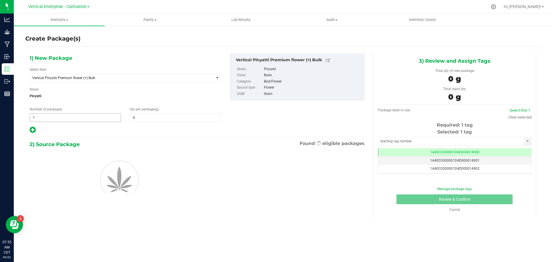
type input "0.0000"
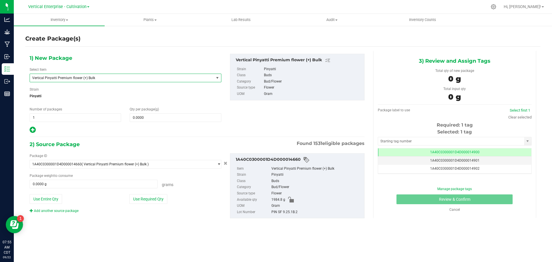
click at [82, 80] on span "Vertical Pinyatti Premium flower (+) Bulk" at bounding box center [122, 78] width 184 height 8
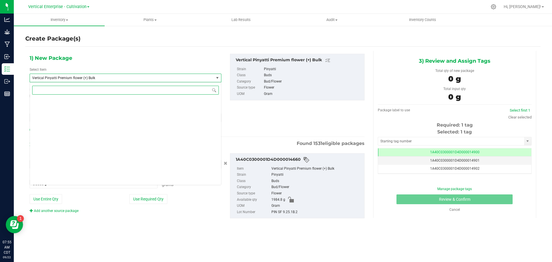
scroll to position [46199, 0]
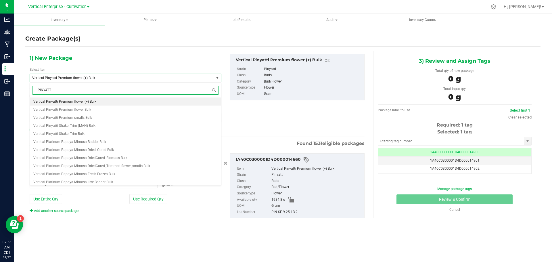
type input "PINYATTI"
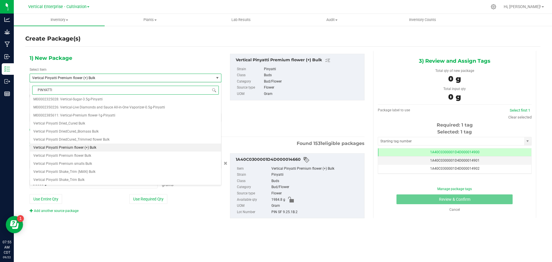
scroll to position [0, 0]
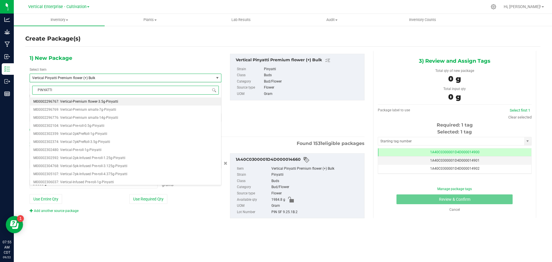
click at [93, 101] on span "M00002296767: Vertical-Premium flower-3.5g-Pinyatti" at bounding box center [75, 101] width 85 height 4
type input "0"
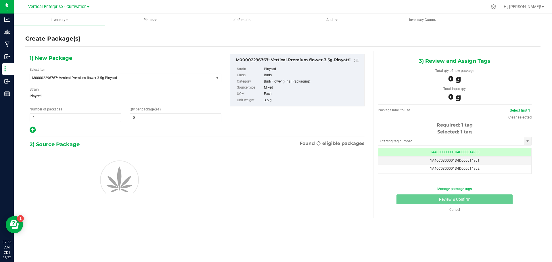
click at [66, 122] on div "1) New Package Select Item M00002296767: Vertical-Premium flower-3.5g-Pinyatti …" at bounding box center [125, 94] width 200 height 80
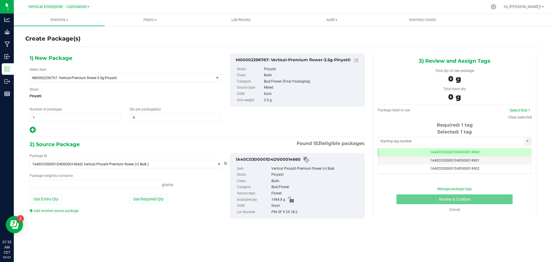
type input "0.0000 g"
drag, startPoint x: 66, startPoint y: 117, endPoint x: 28, endPoint y: 115, distance: 38.6
click at [28, 115] on div "Number of packages 1 1" at bounding box center [75, 114] width 100 height 15
type input "6"
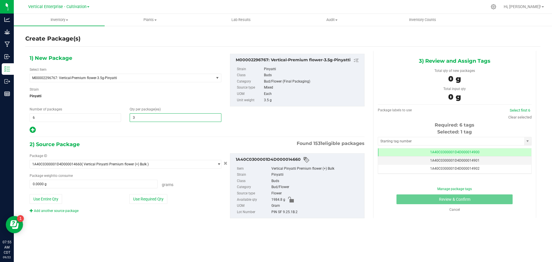
type input "36"
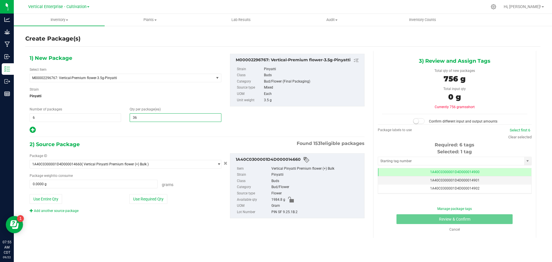
type input "36"
click at [161, 194] on div "Package ID 1A40C0300001D4D000014660 ( Vertical Pinyatti Premium flower (+) Bulk…" at bounding box center [125, 183] width 200 height 60
click at [161, 196] on button "Use Required Qty" at bounding box center [148, 199] width 38 height 10
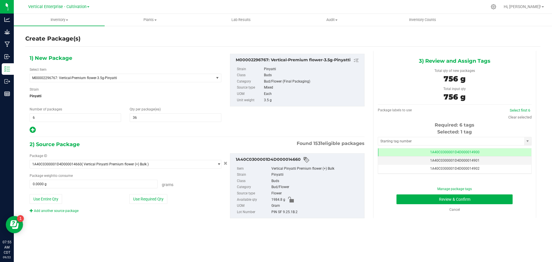
type input "756.0000 g"
click at [489, 151] on td "1A40C0300001D4D000014900" at bounding box center [454, 152] width 153 height 8
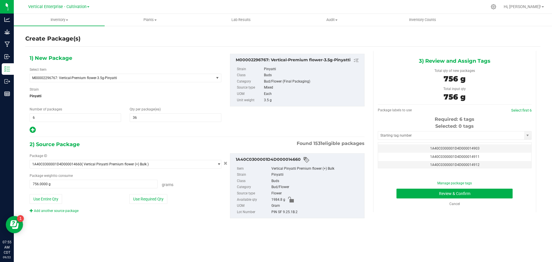
click at [513, 159] on td "1A40C0300001D4D000014911" at bounding box center [454, 157] width 153 height 8
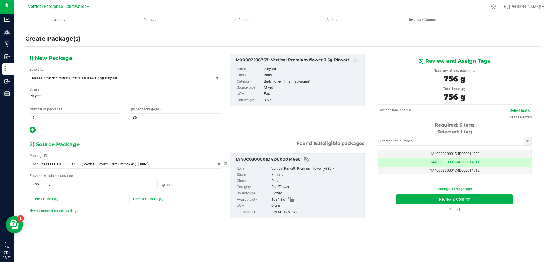
click at [495, 172] on td "1A40C0300001D4D000014912" at bounding box center [454, 171] width 153 height 8
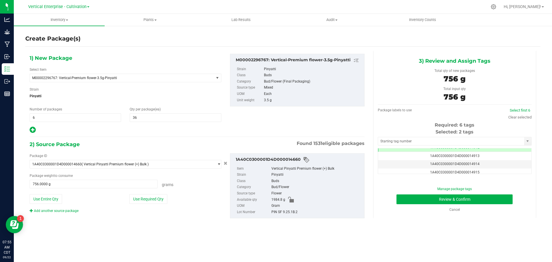
click at [490, 156] on td "1A40C0300001D4D000014913" at bounding box center [454, 156] width 153 height 8
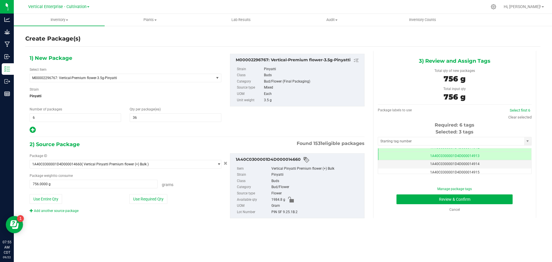
click at [485, 165] on td "1A40C0300001D4D000014914" at bounding box center [454, 164] width 153 height 8
click at [483, 172] on td "1A40C0300001D4D000014915" at bounding box center [454, 172] width 153 height 8
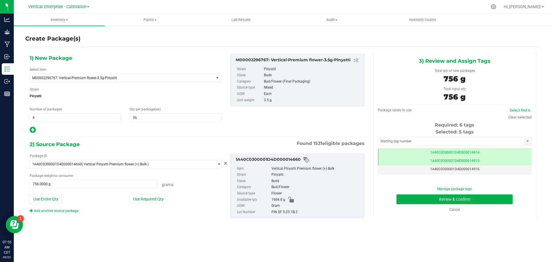
click at [499, 169] on td "1A40C0300001D4D000014916" at bounding box center [454, 169] width 153 height 8
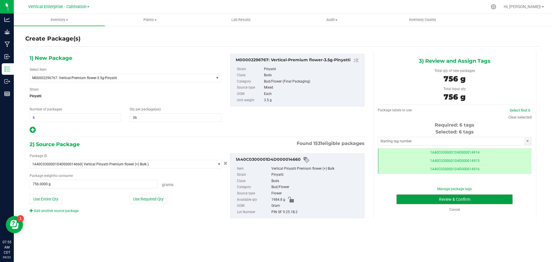
click at [488, 197] on button "Review & Confirm" at bounding box center [454, 199] width 116 height 10
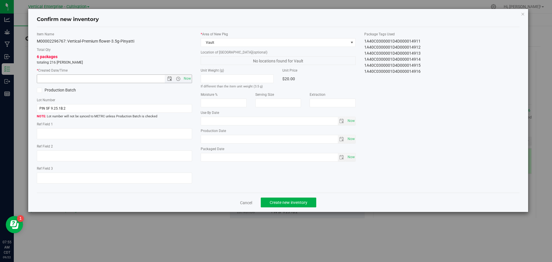
click at [191, 80] on span "Now" at bounding box center [187, 78] width 10 height 8
type input "9/22/2025 7:55 AM"
drag, startPoint x: 296, startPoint y: 201, endPoint x: 296, endPoint y: 205, distance: 3.7
click at [296, 205] on span "Create new inventory" at bounding box center [289, 202] width 38 height 5
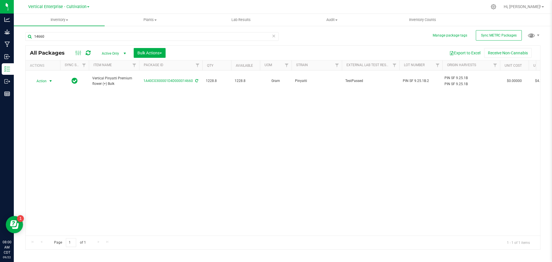
click at [43, 77] on span "Action" at bounding box center [39, 81] width 16 height 8
click at [47, 97] on li "Create package" at bounding box center [50, 96] width 36 height 9
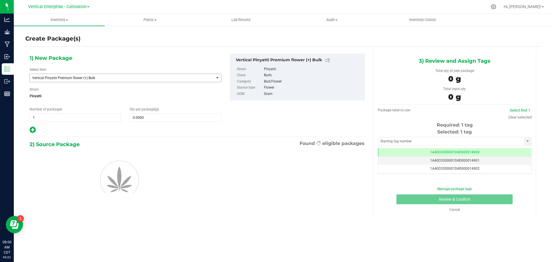
scroll to position [0, 0]
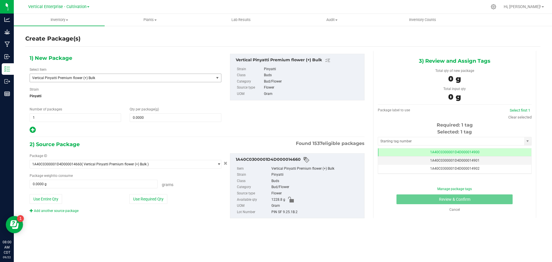
click at [59, 81] on span "Vertical Pinyatti Premium flower (+) Bulk" at bounding box center [122, 78] width 184 height 8
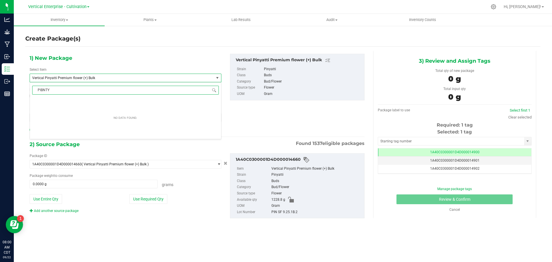
scroll to position [0, 0]
type input "PINYATTI"
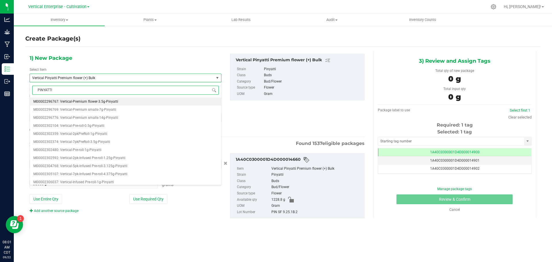
click at [96, 103] on span "M00002296767: Vertical-Premium flower-3.5g-Pinyatti" at bounding box center [75, 101] width 85 height 4
type input "0"
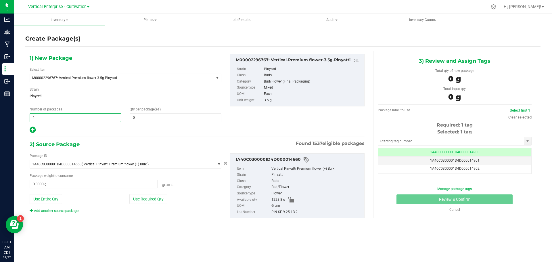
drag, startPoint x: 66, startPoint y: 118, endPoint x: 35, endPoint y: 120, distance: 31.4
click at [35, 120] on span "1 1" at bounding box center [75, 117] width 91 height 9
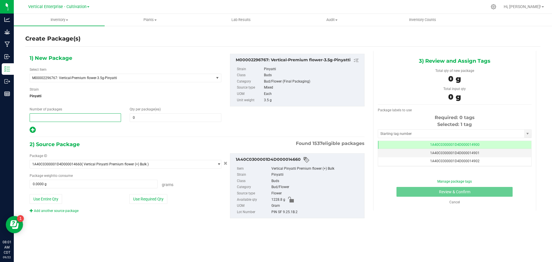
type input "4"
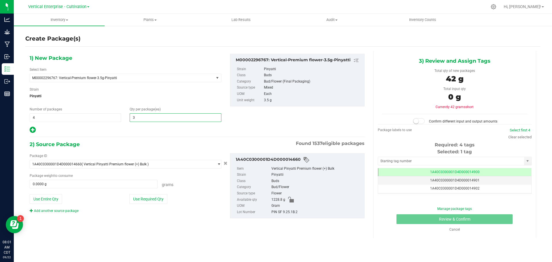
type input "36"
click at [34, 130] on icon at bounding box center [33, 129] width 6 height 7
type input "36"
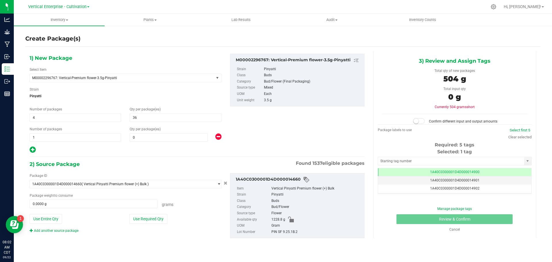
click at [217, 136] on icon at bounding box center [218, 136] width 6 height 7
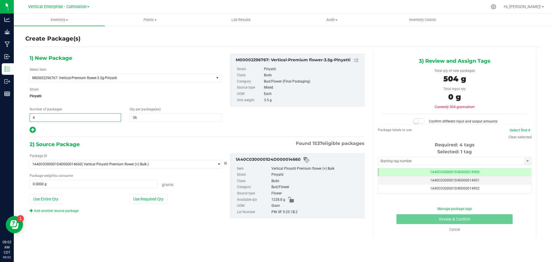
drag, startPoint x: 44, startPoint y: 114, endPoint x: 9, endPoint y: 118, distance: 35.0
click at [9, 118] on div "Analytics Grow Manufacturing Inbound Inventory Outbound Reports 08:02 AM CDT 09…" at bounding box center [276, 131] width 552 height 262
type input "5"
click at [161, 201] on button "Use Required Qty" at bounding box center [148, 199] width 38 height 10
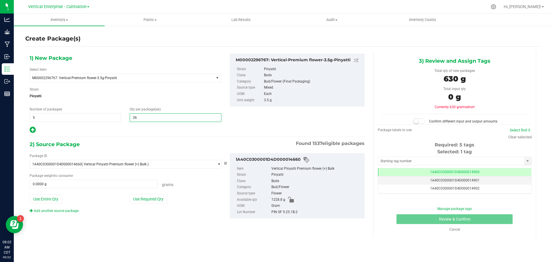
type input "630.0000 g"
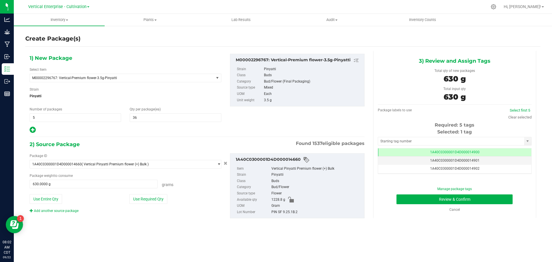
click at [464, 150] on span "1A40C0300001D4D000014900" at bounding box center [454, 152] width 49 height 4
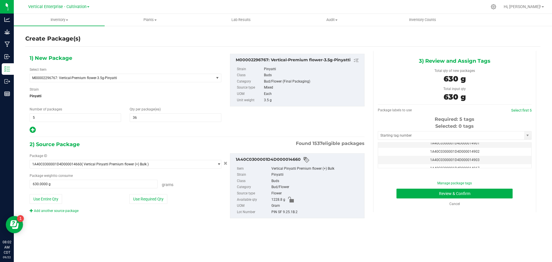
scroll to position [23, 0]
click at [482, 157] on td "1A40C0300001D4D000014917" at bounding box center [454, 157] width 153 height 8
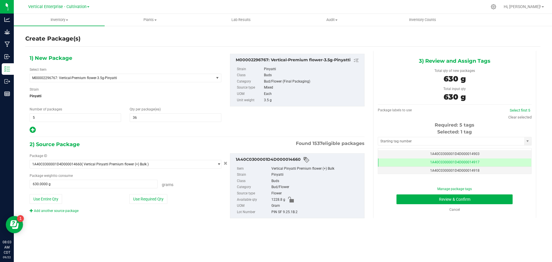
click at [483, 170] on td "1A40C0300001D4D000014918" at bounding box center [454, 171] width 153 height 8
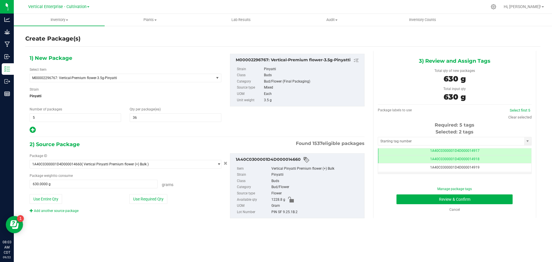
click at [472, 169] on td "1A40C0300001D4D000014919" at bounding box center [454, 167] width 153 height 8
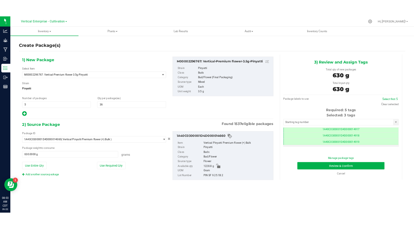
scroll to position [46, 0]
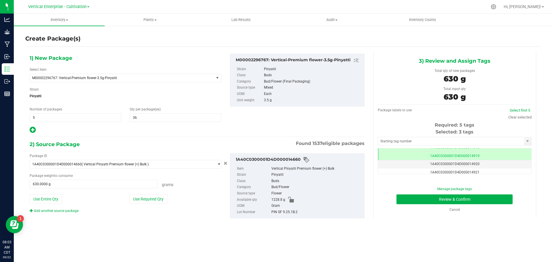
click at [479, 166] on td "1A40C0300001D4D000014920" at bounding box center [454, 164] width 153 height 8
click at [484, 173] on td "1A40C0300001D4D000014921" at bounding box center [454, 172] width 153 height 8
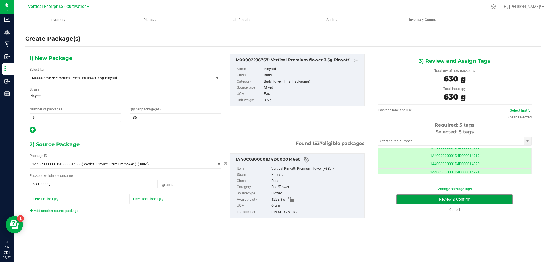
click at [481, 197] on button "Review & Confirm" at bounding box center [454, 199] width 116 height 10
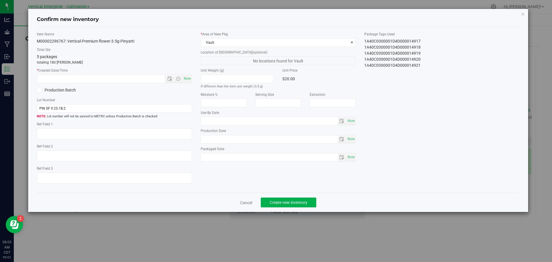
click at [187, 83] on div "Item Name M00002296767: Vertical-Premium flower-3.5g-Pinyatti Total Qty 5 packa…" at bounding box center [114, 110] width 164 height 157
click at [190, 77] on span "Now" at bounding box center [187, 78] width 10 height 8
type input "9/22/2025 8:03 AM"
click at [304, 202] on span "Create new inventory" at bounding box center [289, 202] width 38 height 5
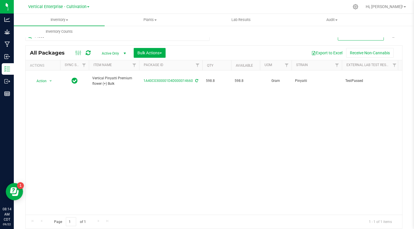
click at [43, 79] on span "Action" at bounding box center [39, 81] width 16 height 8
click at [57, 97] on li "Create package" at bounding box center [50, 96] width 36 height 9
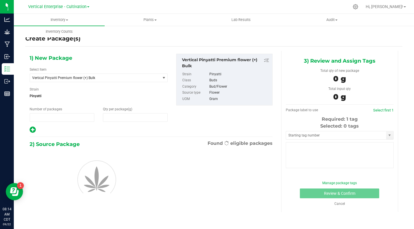
type input "1"
type input "0.0000"
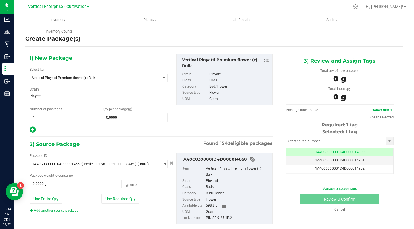
click at [84, 78] on span "Vertical Pinyatti Premium flower (+) Bulk" at bounding box center [92, 78] width 121 height 4
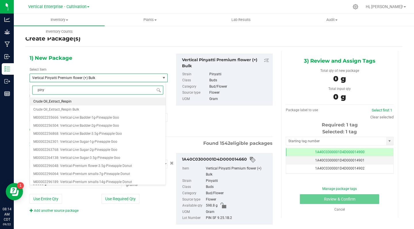
type input "pinya"
click at [116, 100] on span "M00002296767: Vertical-Premium flower-3.5g-Pinyatti" at bounding box center [75, 101] width 85 height 4
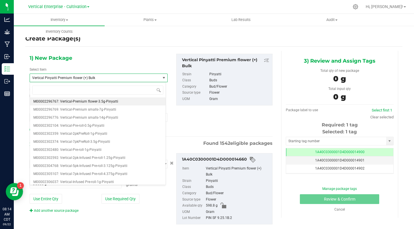
type input "0"
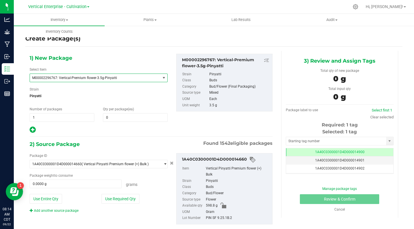
click at [118, 117] on input "0" at bounding box center [135, 118] width 64 height 8
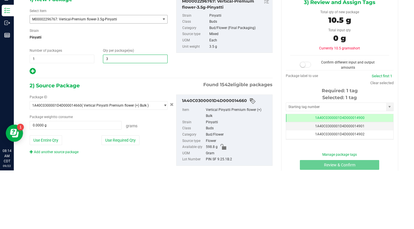
type input "36"
click at [32, 128] on icon at bounding box center [33, 129] width 6 height 7
type input "36"
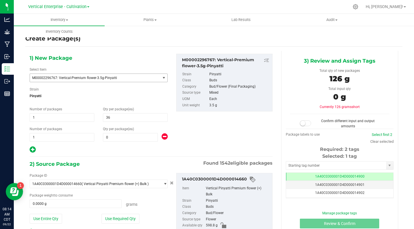
click at [118, 137] on input "0" at bounding box center [130, 137] width 54 height 8
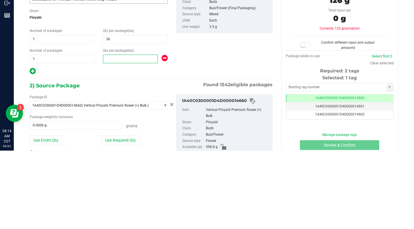
type input "5"
click at [185, 142] on div "1) New Package Select Item M00002296767: Vertical-Premium flower-3.5g-Pinyatti …" at bounding box center [150, 104] width 251 height 100
type input "5"
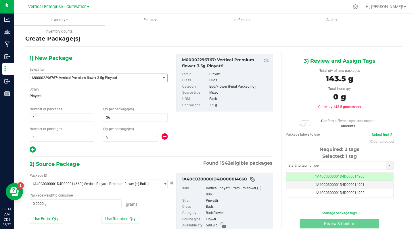
click at [122, 217] on button "Use Required Qty" at bounding box center [120, 219] width 38 height 10
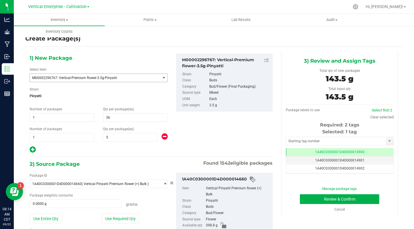
type input "143.5000 g"
click at [358, 152] on td "1A40C0300001D4D000014900" at bounding box center [339, 152] width 107 height 8
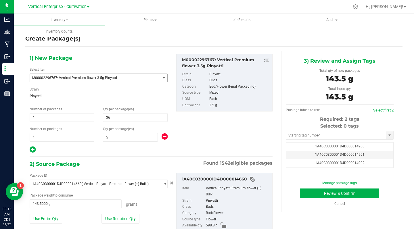
click at [384, 170] on div "3) Review and Assign Tags Total qty of new packages 143.5 g Total input qty 143…" at bounding box center [339, 131] width 117 height 161
click at [383, 168] on div "Package labels to use Select first 2 Required: 2 tags Selected: 0 tags Tag 1A40…" at bounding box center [340, 136] width 108 height 65
click at [359, 155] on td "1A40C0300001D4D000014922" at bounding box center [339, 157] width 107 height 8
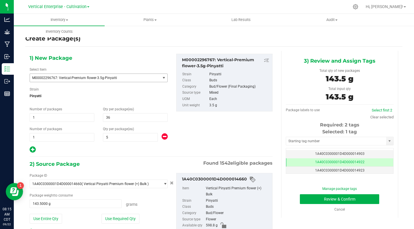
click at [361, 172] on td "1A40C0300001D4D000014923" at bounding box center [339, 171] width 107 height 8
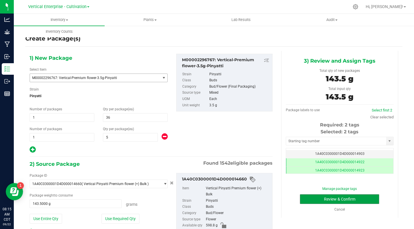
click at [361, 198] on button "Review & Confirm" at bounding box center [339, 199] width 79 height 10
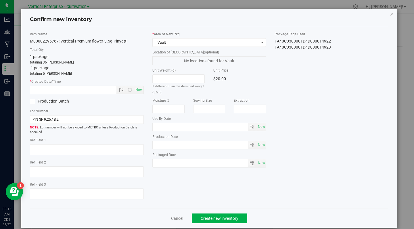
click at [138, 88] on span "Now" at bounding box center [139, 90] width 10 height 8
type input "9/22/2025 8:15 AM"
click at [330, 82] on div "Item Name M00002296767: Vertical-Premium flower-3.5g-Pinyatti Total Qty 1 packa…" at bounding box center [209, 118] width 367 height 172
click at [227, 215] on button "Create new inventory" at bounding box center [219, 219] width 55 height 10
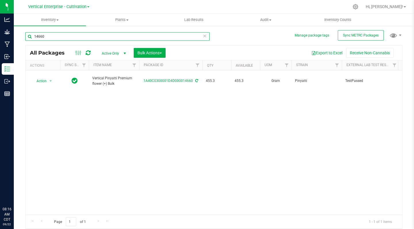
click at [49, 38] on input "14660" at bounding box center [117, 36] width 184 height 9
type input "1"
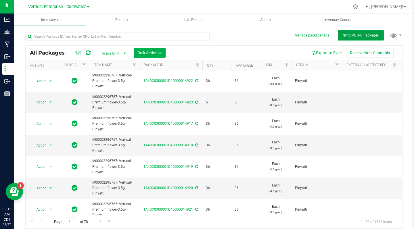
click at [358, 35] on span "Sync METRC Packages" at bounding box center [361, 35] width 36 height 4
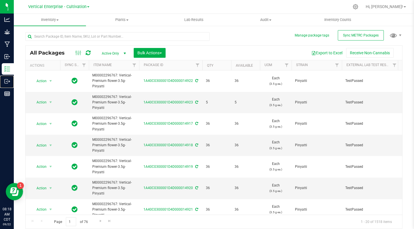
click at [1, 82] on link "Outbound" at bounding box center [7, 82] width 14 height 12
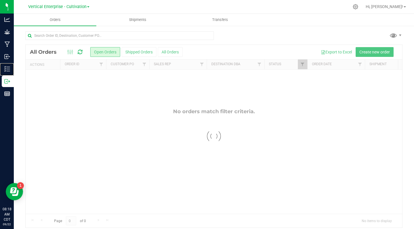
click at [0, 68] on link "Inventory" at bounding box center [7, 69] width 14 height 12
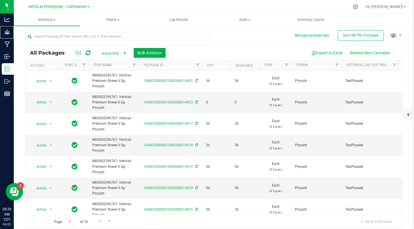
click at [0, 0] on p "Grow" at bounding box center [0, 0] width 0 height 0
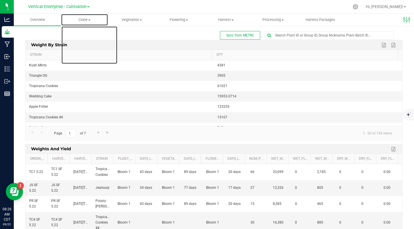
click at [89, 18] on span "Clone" at bounding box center [84, 19] width 47 height 5
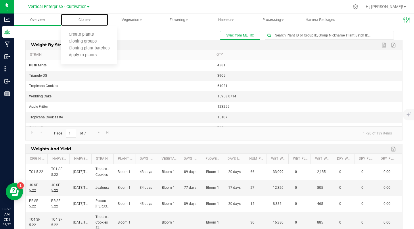
click at [88, 34] on span "Create plants" at bounding box center [81, 34] width 41 height 5
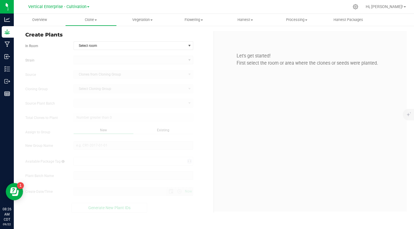
type input "[DATE] 8:26 AM"
click at [93, 46] on span "Select room" at bounding box center [130, 46] width 112 height 8
click at [86, 55] on li "Mother" at bounding box center [133, 55] width 119 height 9
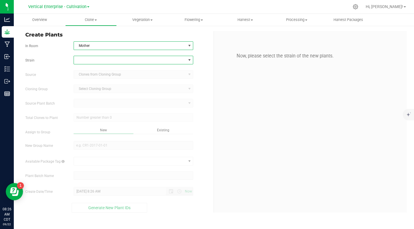
click at [92, 57] on span at bounding box center [130, 60] width 112 height 8
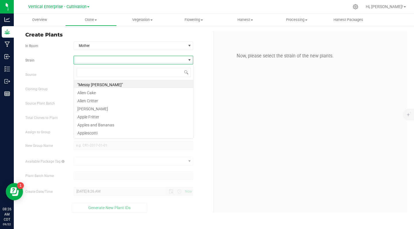
scroll to position [9, 120]
click at [97, 43] on span "Mother" at bounding box center [130, 46] width 112 height 8
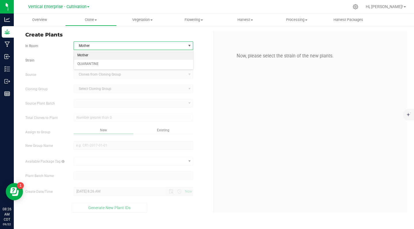
click at [89, 53] on li "Mother" at bounding box center [133, 55] width 119 height 9
click at [89, 61] on span at bounding box center [130, 60] width 112 height 8
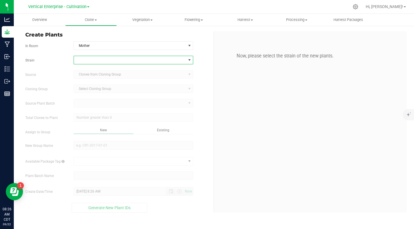
click at [78, 57] on span at bounding box center [130, 60] width 112 height 8
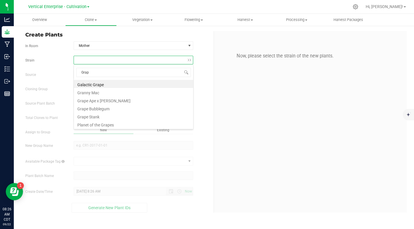
type input "Grape"
click at [102, 101] on li "Grape Bubblegum" at bounding box center [133, 100] width 119 height 8
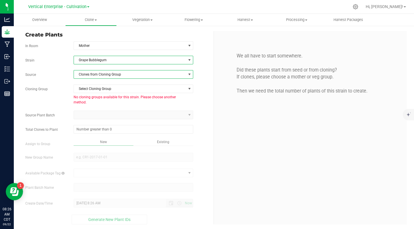
click at [119, 74] on span "Clones from Cloning Group" at bounding box center [130, 74] width 112 height 8
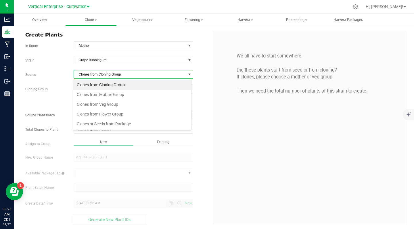
scroll to position [9, 118]
click at [123, 97] on li "Clones from Mother Group" at bounding box center [132, 95] width 118 height 10
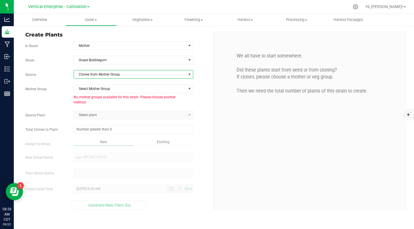
click at [120, 73] on span "Clones from Mother Group" at bounding box center [130, 74] width 112 height 8
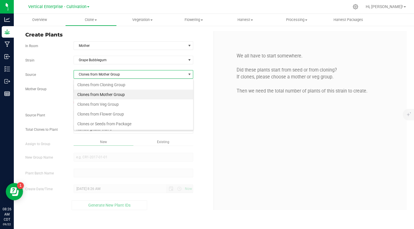
scroll to position [9, 120]
click at [109, 106] on li "Clones from Veg Group" at bounding box center [133, 104] width 119 height 10
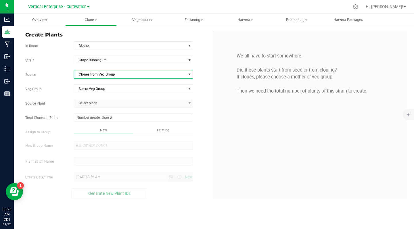
click at [108, 89] on span "Select Veg Group" at bounding box center [130, 89] width 112 height 8
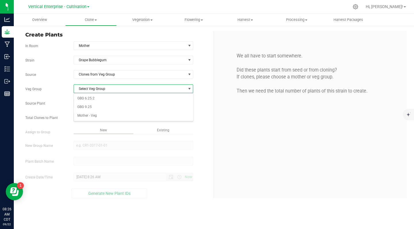
click at [97, 117] on li "Mother - Veg" at bounding box center [133, 115] width 119 height 9
click at [109, 102] on span "Select plant" at bounding box center [130, 103] width 112 height 8
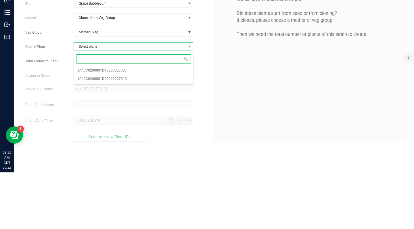
click at [120, 126] on span "1A40C0200001D4D000027307" at bounding box center [101, 127] width 49 height 7
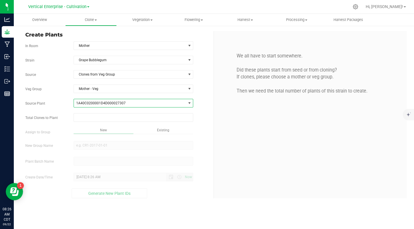
click at [88, 116] on input "text" at bounding box center [133, 118] width 119 height 8
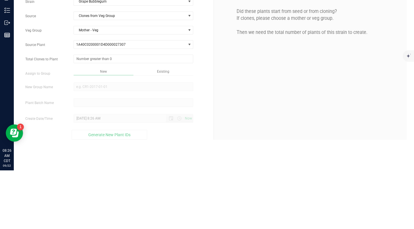
type input "0"
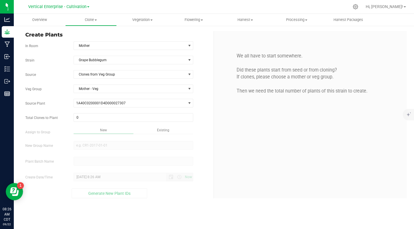
click at [85, 118] on input "0" at bounding box center [133, 118] width 119 height 8
click at [88, 117] on input "Total Clones to Plant" at bounding box center [133, 118] width 119 height 8
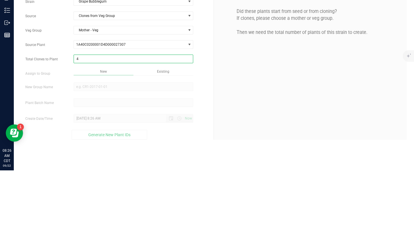
type input "42"
click at [98, 145] on div "Overview Clone Create plants Cloning groups Cloning plant batches Apply to plan…" at bounding box center [214, 121] width 400 height 215
type input "42"
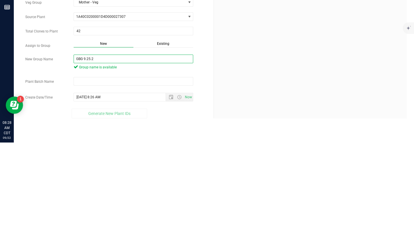
type input "GBG 9.25.2"
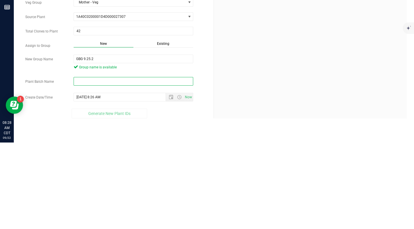
click at [85, 166] on input "text" at bounding box center [134, 168] width 120 height 9
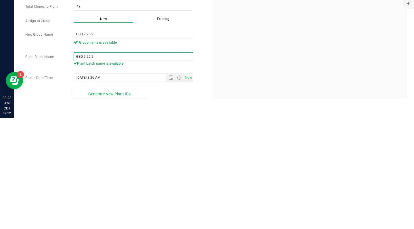
type input "GBG 9.25.2"
click at [105, 207] on span "Generate New Plant IDs" at bounding box center [109, 205] width 42 height 5
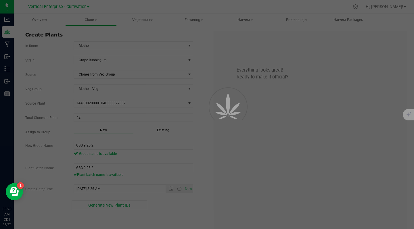
scroll to position [17, 0]
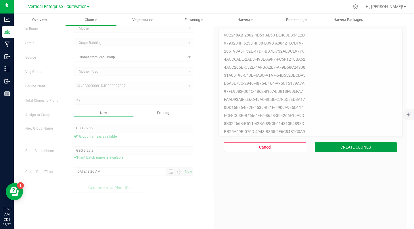
click at [357, 143] on button "CREATE CLONES" at bounding box center [356, 147] width 82 height 10
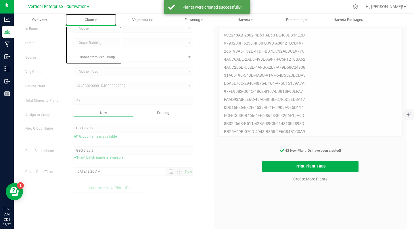
click at [101, 18] on span "Clone" at bounding box center [91, 19] width 51 height 5
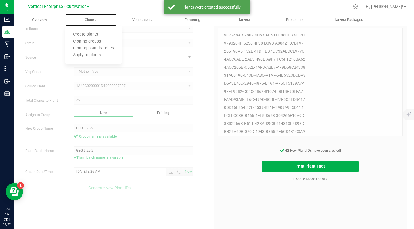
click at [97, 42] on span "Cloning groups" at bounding box center [86, 41] width 43 height 5
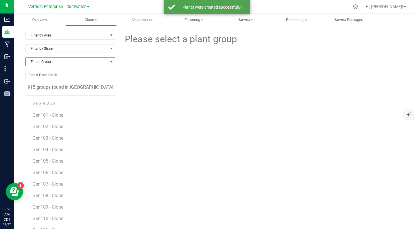
click at [60, 65] on span "Find a Group" at bounding box center [67, 62] width 82 height 8
click at [44, 99] on li "Gen101 - Clone" at bounding box center [70, 102] width 88 height 8
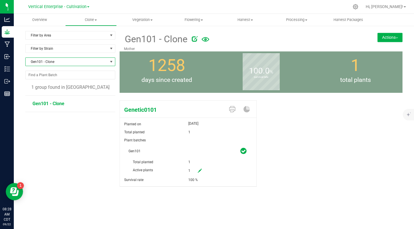
click at [46, 65] on span "Gen101 - Clone" at bounding box center [67, 62] width 82 height 8
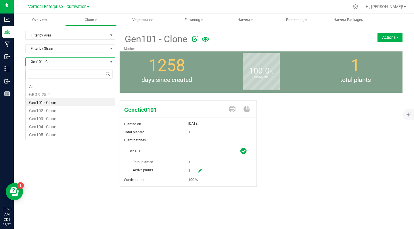
scroll to position [9, 90]
click at [37, 94] on li "GBG 9.25.2" at bounding box center [70, 94] width 89 height 8
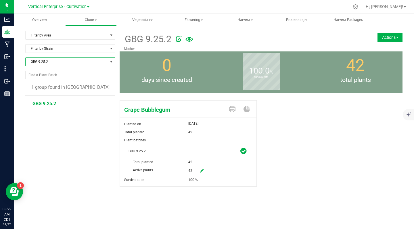
click at [397, 38] on img at bounding box center [396, 37] width 2 height 1
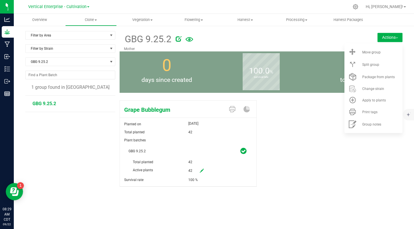
click at [378, 52] on span "Move group" at bounding box center [371, 52] width 18 height 4
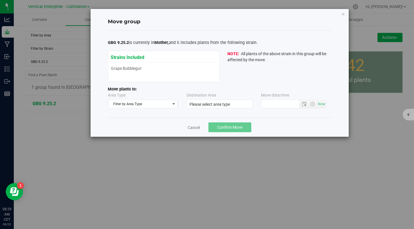
type input "[DATE] 8:28 AM"
click at [171, 104] on span "select" at bounding box center [173, 104] width 5 height 5
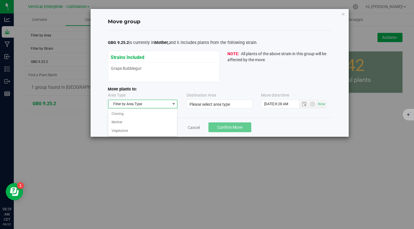
click at [122, 131] on li "Vegetative" at bounding box center [142, 131] width 69 height 9
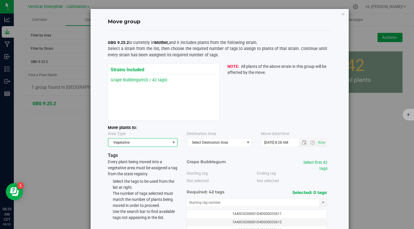
click at [208, 143] on span "Select Destination Area" at bounding box center [215, 143] width 57 height 8
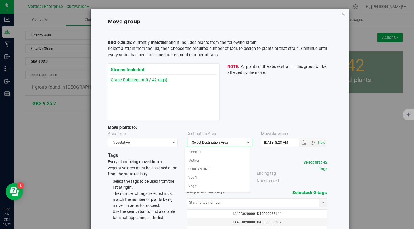
click at [194, 176] on li "Veg 1" at bounding box center [217, 178] width 65 height 9
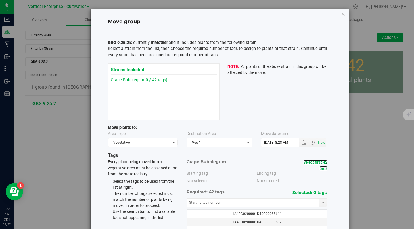
click at [318, 164] on link "Select first 42 tags" at bounding box center [315, 165] width 24 height 11
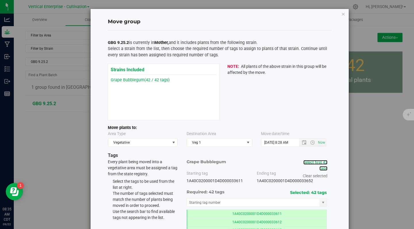
scroll to position [43, 0]
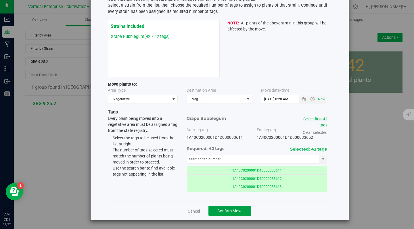
click at [234, 211] on span "Confirm Move" at bounding box center [229, 211] width 25 height 5
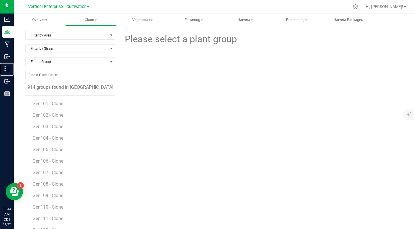
click at [0, 0] on p "Inventory" at bounding box center [0, 0] width 0 height 0
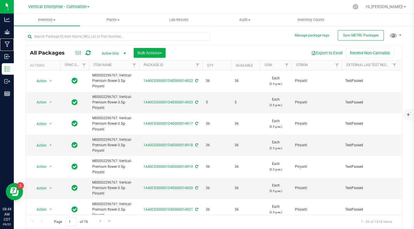
click at [8, 41] on div "Manufacturing" at bounding box center [8, 44] width 12 height 11
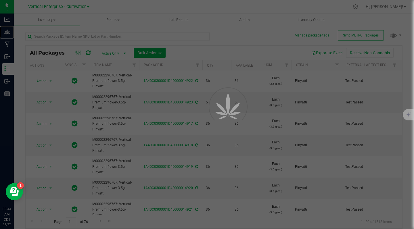
click at [14, 37] on div "Grow" at bounding box center [8, 31] width 12 height 11
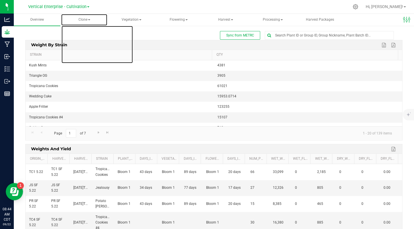
click at [89, 22] on span "Clone" at bounding box center [84, 19] width 46 height 11
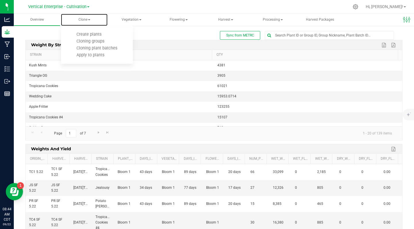
click at [95, 33] on span "Create plants" at bounding box center [89, 34] width 41 height 5
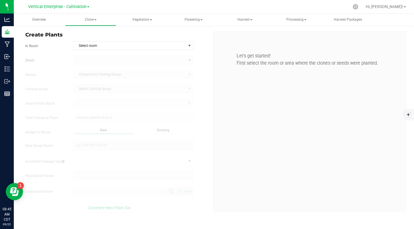
type input "[DATE] 8:45 AM"
click at [93, 45] on span "Select room" at bounding box center [130, 46] width 112 height 8
click at [84, 57] on li "Mother" at bounding box center [133, 55] width 119 height 9
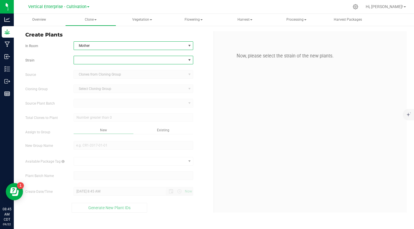
click at [84, 63] on span at bounding box center [130, 60] width 112 height 8
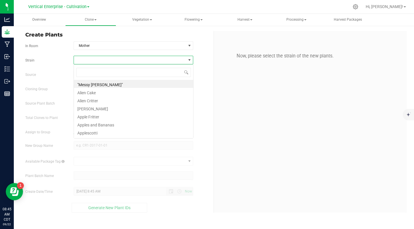
scroll to position [9, 120]
type input "Lemon"
click at [98, 90] on li "Lemon Fresh" at bounding box center [133, 92] width 119 height 8
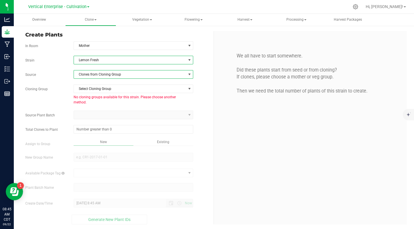
click at [107, 75] on span "Clones from Cloning Group" at bounding box center [130, 74] width 112 height 8
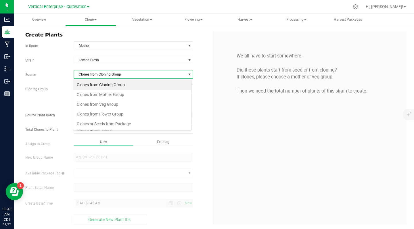
scroll to position [9, 118]
click at [114, 95] on li "Clones from Mother Group" at bounding box center [132, 95] width 118 height 10
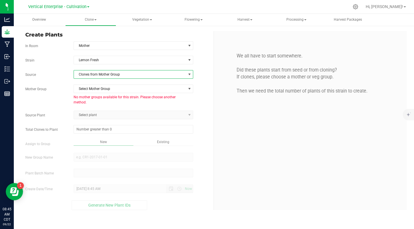
click at [116, 77] on span "Clones from Mother Group" at bounding box center [130, 74] width 112 height 8
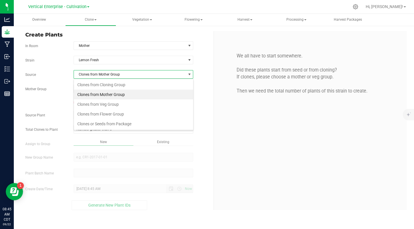
scroll to position [9, 120]
click at [113, 103] on li "Clones from Veg Group" at bounding box center [133, 104] width 119 height 10
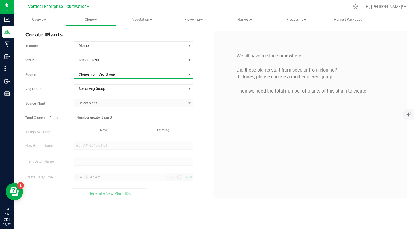
click at [109, 88] on span "Select Veg Group" at bounding box center [130, 89] width 112 height 8
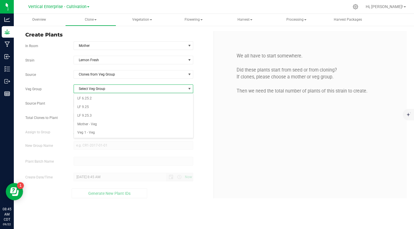
click at [99, 126] on li "Mother - Veg" at bounding box center [133, 124] width 119 height 9
click at [100, 102] on span "Select plant" at bounding box center [130, 103] width 112 height 8
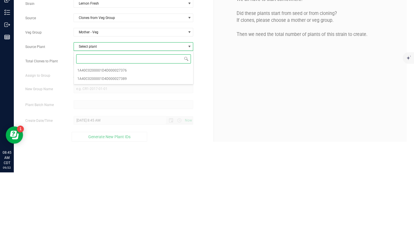
click at [116, 127] on span "1A40C0200001D4D000027376" at bounding box center [101, 127] width 49 height 7
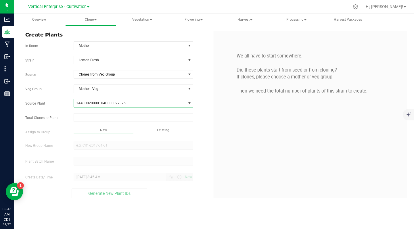
click at [98, 117] on input "text" at bounding box center [133, 118] width 119 height 8
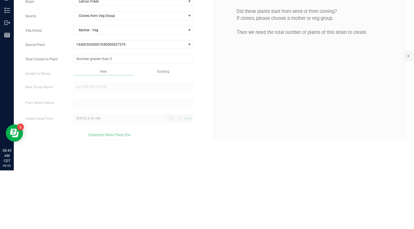
type input "0"
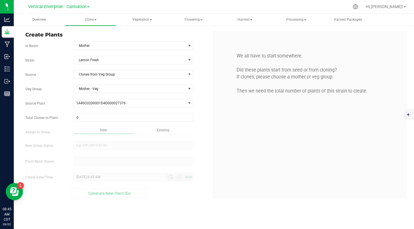
click at [78, 118] on input "0" at bounding box center [133, 118] width 119 height 8
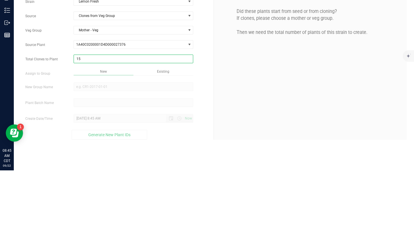
type input "156"
click at [85, 144] on div "Overview Clone Create plants Cloning groups Cloning plant batches Apply to plan…" at bounding box center [214, 121] width 400 height 215
type input "156"
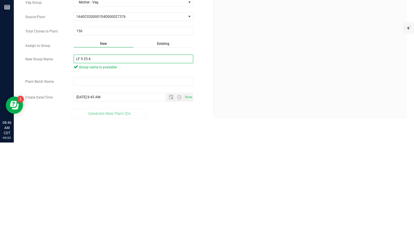
type input "LF 9.25.4"
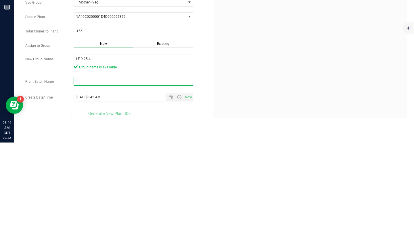
click at [86, 169] on input "text" at bounding box center [134, 168] width 120 height 9
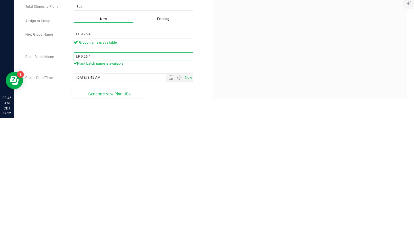
type input "LF 9.25.4"
click at [123, 204] on span "Generate New Plant IDs" at bounding box center [109, 205] width 42 height 5
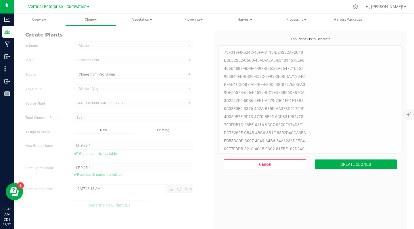
scroll to position [17, 0]
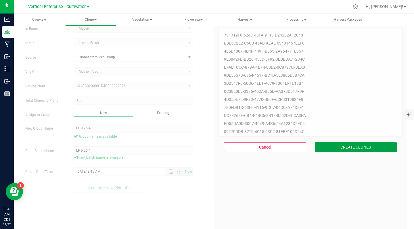
click at [356, 149] on button "CREATE CLONES" at bounding box center [356, 147] width 82 height 10
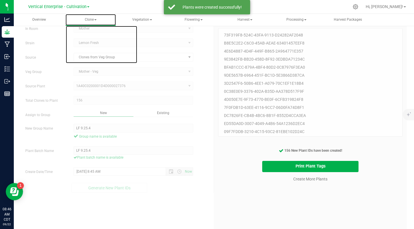
click at [94, 20] on span at bounding box center [95, 19] width 2 height 1
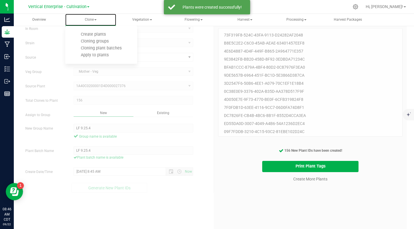
click at [103, 41] on span "Cloning groups" at bounding box center [94, 41] width 43 height 5
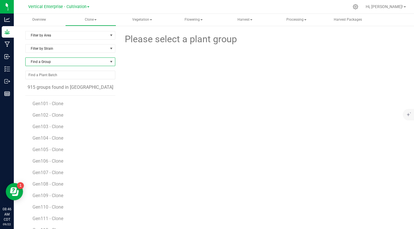
click at [51, 63] on span "Find a Group" at bounding box center [67, 62] width 82 height 8
type input "lf"
click at [43, 86] on li "LF 9.25.4" at bounding box center [70, 86] width 88 height 8
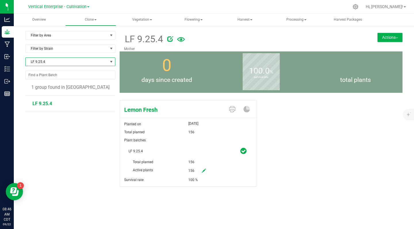
click at [392, 36] on button "Actions" at bounding box center [389, 37] width 25 height 9
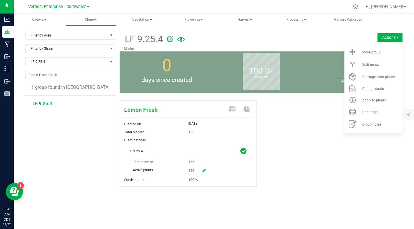
click at [376, 51] on span "Move group" at bounding box center [371, 52] width 18 height 4
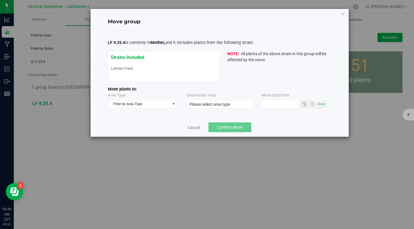
type input "[DATE] 8:45 AM"
click at [143, 107] on span "Filter by Area Type" at bounding box center [139, 104] width 62 height 8
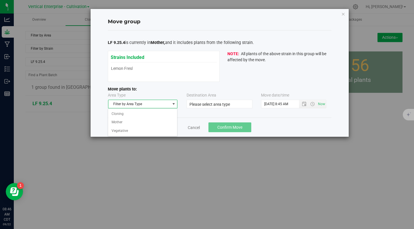
click at [118, 131] on li "Vegetative" at bounding box center [142, 131] width 69 height 9
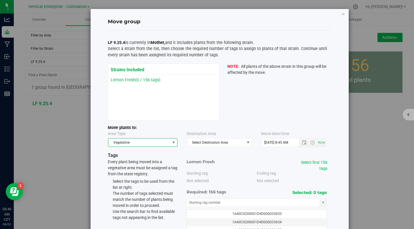
click at [205, 143] on span "Select Destination Area" at bounding box center [215, 143] width 57 height 8
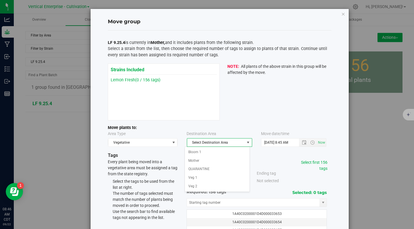
click at [191, 190] on li "Veg 2" at bounding box center [217, 186] width 65 height 9
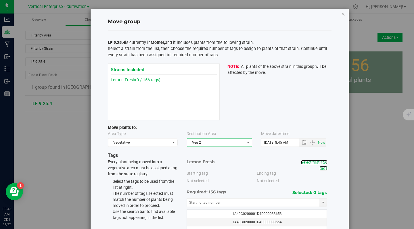
click at [312, 164] on link "Select first 156 tags" at bounding box center [314, 165] width 26 height 11
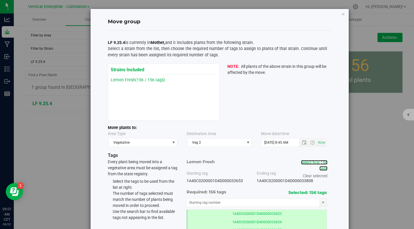
scroll to position [43, 0]
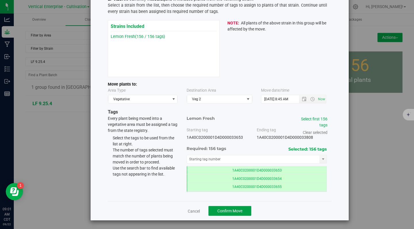
click at [232, 210] on span "Confirm Move" at bounding box center [229, 211] width 25 height 5
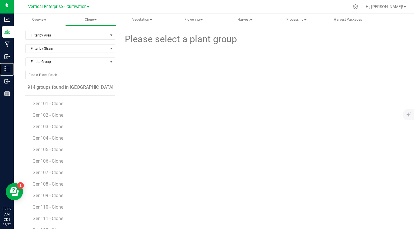
click at [8, 67] on line at bounding box center [8, 67] width 3 height 0
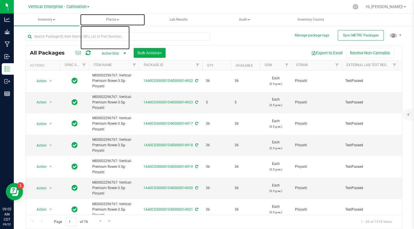
click at [118, 19] on span "Plants" at bounding box center [112, 19] width 65 height 11
click at [113, 34] on span "All plants" at bounding box center [104, 34] width 33 height 5
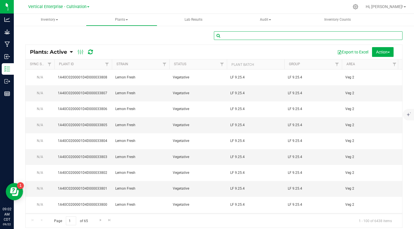
click at [230, 36] on input "text" at bounding box center [308, 35] width 189 height 9
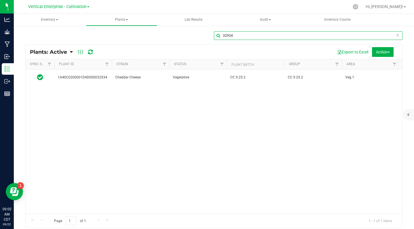
type input "32934"
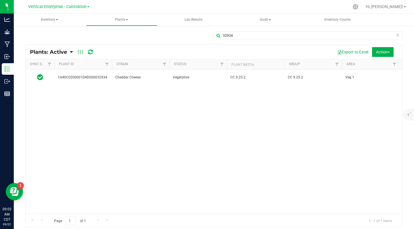
click at [258, 78] on span "CC 9.25.2" at bounding box center [255, 77] width 51 height 5
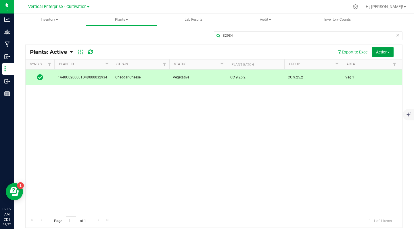
click at [373, 56] on button "Action" at bounding box center [383, 52] width 22 height 10
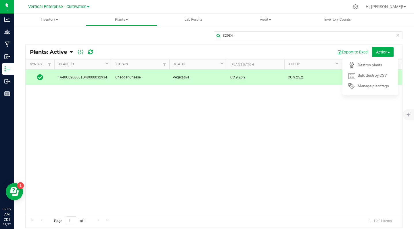
click at [369, 64] on span "Destroy plants" at bounding box center [369, 65] width 24 height 5
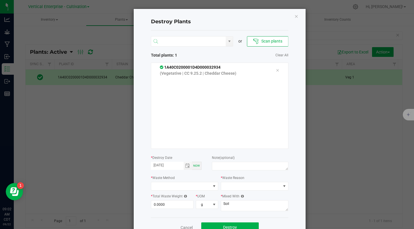
click at [170, 39] on input "NO DATA FOUND" at bounding box center [188, 41] width 75 height 10
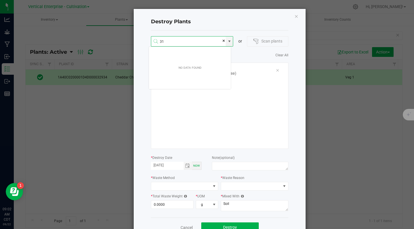
scroll to position [10, 82]
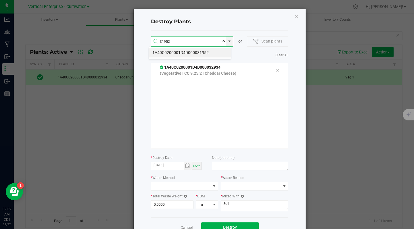
click at [215, 53] on li "1A40C0200001D4D000031952" at bounding box center [190, 53] width 82 height 10
type input "1A40C0200001D4D000031952"
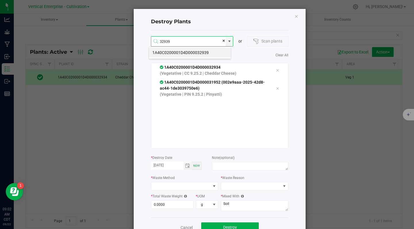
click at [212, 50] on li "1A40C0200001D4D000032939" at bounding box center [190, 53] width 82 height 10
type input "1A40C0200001D4D000032939"
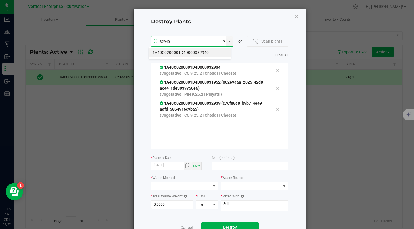
click at [214, 53] on li "1A40C0200001D4D000032940" at bounding box center [190, 53] width 82 height 10
type input "1A40C0200001D4D000032940"
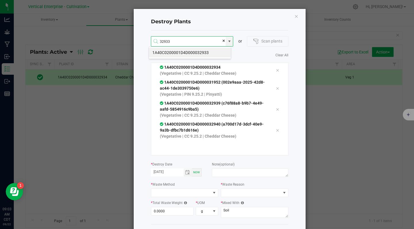
click at [214, 48] on li "1A40C0200001D4D000032933" at bounding box center [190, 53] width 82 height 10
type input "1A40C0200001D4D000032933"
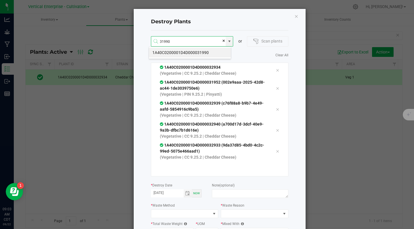
click at [209, 54] on li "1A40C0200001D4D000031990" at bounding box center [190, 53] width 82 height 10
type input "1A40C0200001D4D000031990"
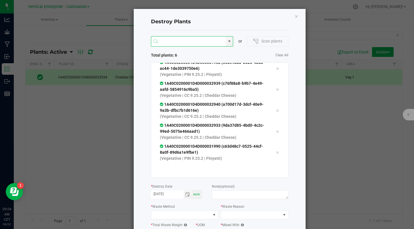
scroll to position [0, 0]
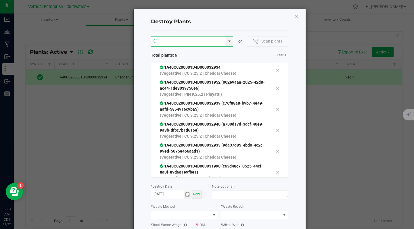
click at [166, 42] on input at bounding box center [188, 41] width 75 height 10
click at [210, 53] on li "1A40C0200001D4D000032209" at bounding box center [190, 53] width 82 height 10
type input "1A40C0200001D4D000032209"
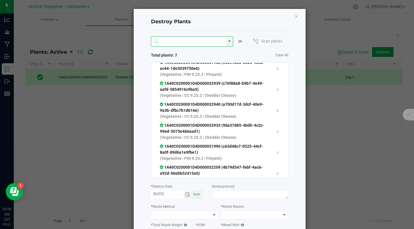
click at [160, 39] on input at bounding box center [188, 41] width 75 height 10
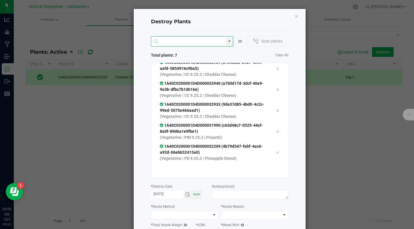
scroll to position [0, 0]
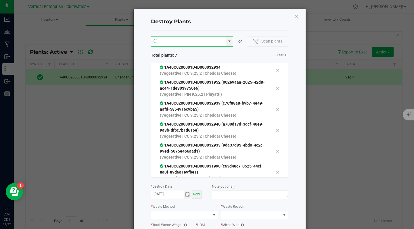
click at [165, 41] on input at bounding box center [188, 41] width 75 height 10
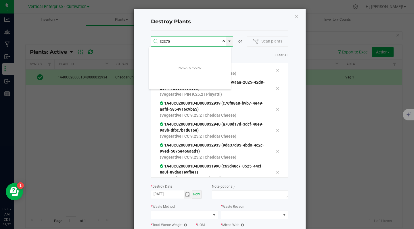
click at [175, 43] on input "32370" at bounding box center [188, 41] width 75 height 10
type input "3"
click at [298, 35] on div "Destroy Plants or Scan plants Total plants: 7 Clear All 1A40C0200001D4D00003293…" at bounding box center [220, 137] width 172 height 257
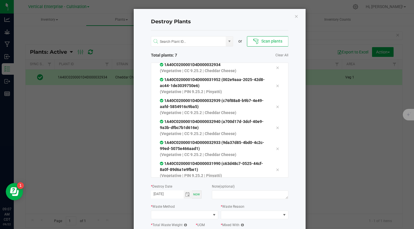
scroll to position [0, 0]
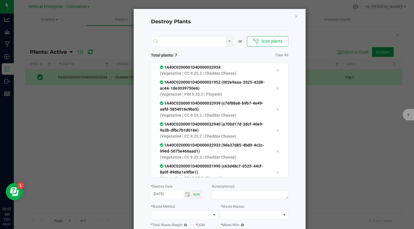
click at [177, 41] on input "NO DATA FOUND" at bounding box center [188, 41] width 75 height 10
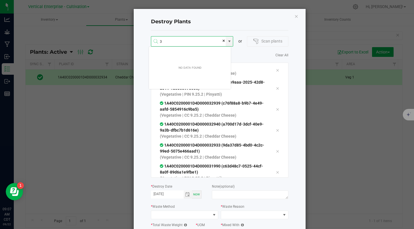
scroll to position [10, 82]
click at [175, 40] on input "32370" at bounding box center [188, 41] width 75 height 10
type input "3"
click at [179, 39] on input "32359" at bounding box center [188, 41] width 75 height 10
type input "3"
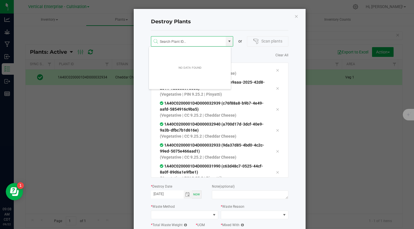
click at [251, 16] on div "Destroy Plants" at bounding box center [219, 22] width 137 height 17
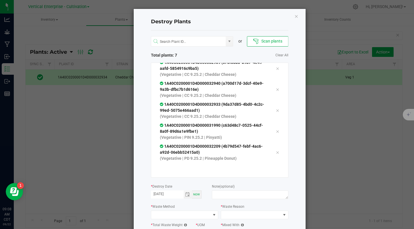
scroll to position [46, 0]
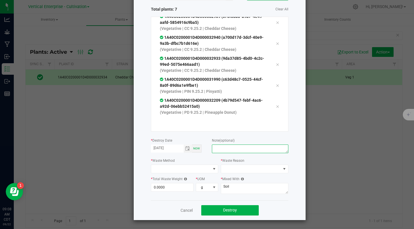
click at [218, 147] on textarea at bounding box center [250, 149] width 76 height 9
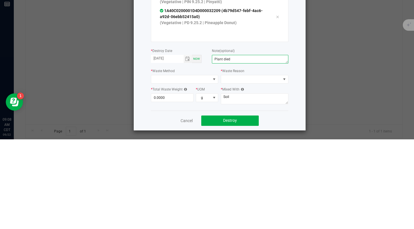
type textarea "Plant died"
click at [188, 167] on span at bounding box center [181, 169] width 60 height 8
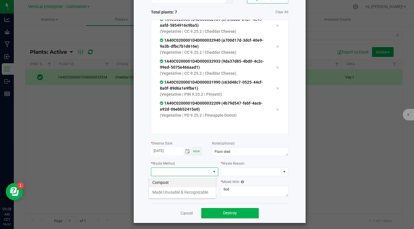
scroll to position [43, 0]
click at [164, 182] on li "Compost" at bounding box center [182, 183] width 67 height 10
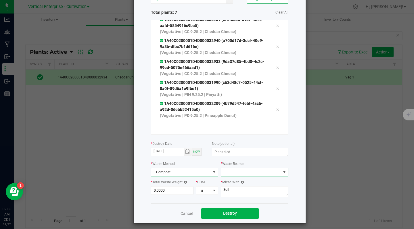
click at [246, 170] on span at bounding box center [251, 172] width 60 height 8
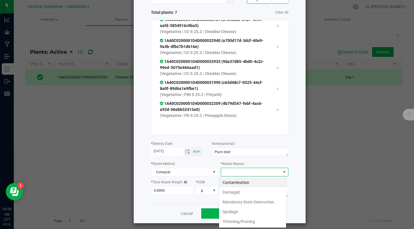
scroll to position [9, 67]
click at [237, 195] on li "Damaged" at bounding box center [252, 192] width 67 height 10
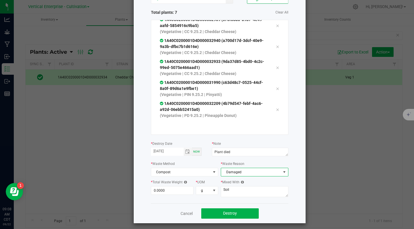
click at [175, 192] on input "0.0000" at bounding box center [172, 190] width 42 height 8
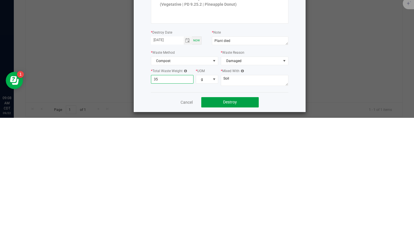
click at [240, 216] on button "Destroy" at bounding box center [229, 213] width 57 height 10
type input "35.0000"
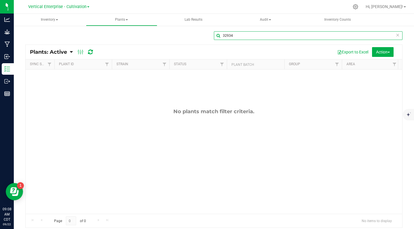
click at [251, 36] on input "32934" at bounding box center [308, 35] width 189 height 9
type input "3"
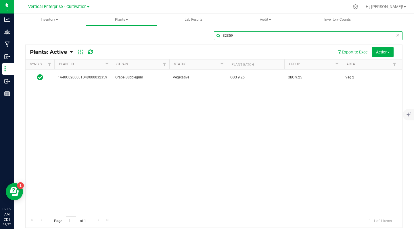
type input "32359"
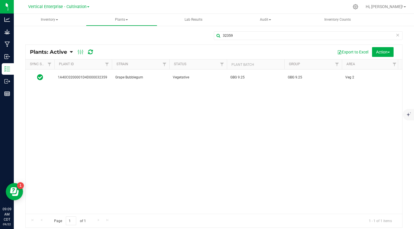
click at [245, 78] on span "GBG 9.25" at bounding box center [255, 77] width 51 height 5
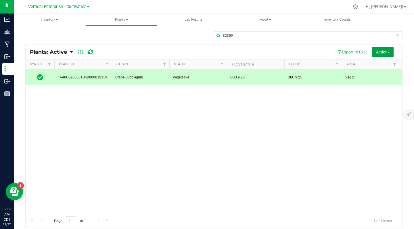
click at [387, 52] on span "button" at bounding box center [388, 52] width 2 height 1
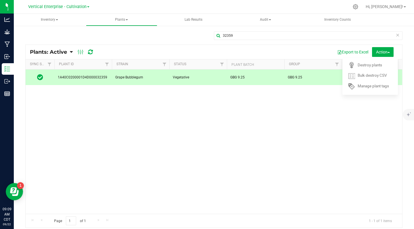
click at [367, 66] on span "Destroy plants" at bounding box center [369, 65] width 24 height 5
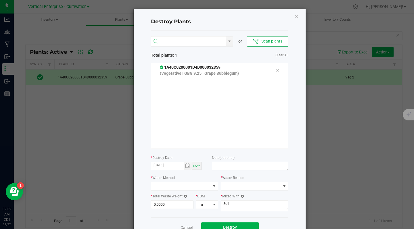
click at [162, 43] on input "NO DATA FOUND" at bounding box center [188, 41] width 75 height 10
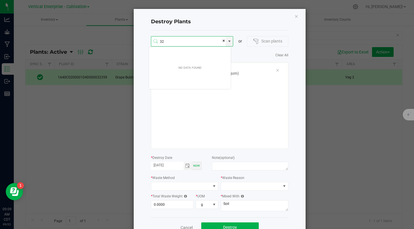
scroll to position [10, 82]
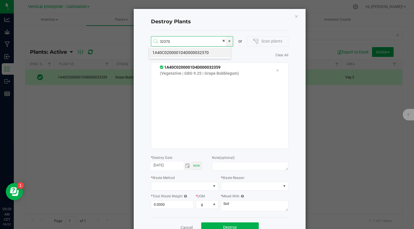
click at [205, 52] on li "1A40C0200001D4D000032370" at bounding box center [190, 53] width 82 height 10
type input "1A40C0200001D4D000032370"
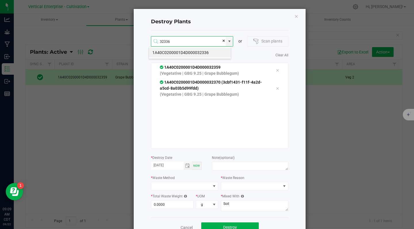
click at [213, 55] on li "1A40C0200001D4D000032336" at bounding box center [190, 53] width 82 height 10
type input "1A40C0200001D4D000032336"
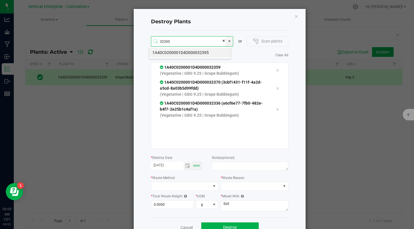
click at [215, 54] on li "1A40C0200001D4D000032395" at bounding box center [190, 53] width 82 height 10
type input "1A40C0200001D4D000032395"
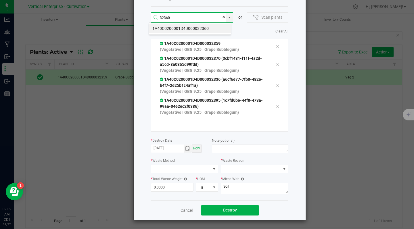
click at [208, 30] on li "1A40C0200001D4D000032360" at bounding box center [190, 29] width 82 height 10
type input "1A40C0200001D4D000032360"
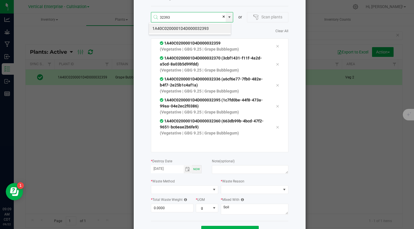
click at [213, 28] on li "1A40C0200001D4D000032393" at bounding box center [190, 29] width 82 height 10
type input "1A40C0200001D4D000032393"
click at [221, 27] on li "1A40C0200001D4D000032397" at bounding box center [190, 29] width 82 height 10
type input "1A40C0200001D4D000032397"
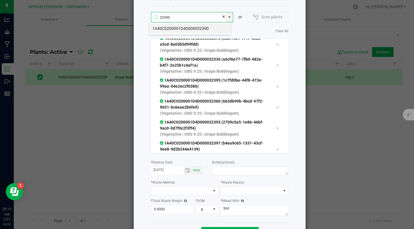
click at [213, 24] on li "1A40C0200001D4D000032390" at bounding box center [190, 29] width 82 height 10
type input "1A40C0200001D4D000032390"
click at [211, 28] on li "1A40C0200001D4D000032381" at bounding box center [190, 29] width 82 height 10
type input "1A40C0200001D4D000032381"
click at [214, 29] on li "1A40C0200001D4D000032381" at bounding box center [190, 29] width 82 height 10
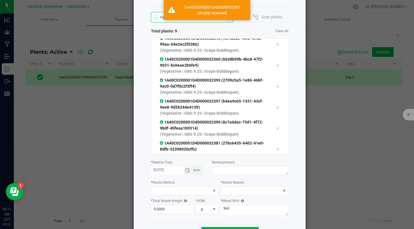
type input "1A40C0200001D4D000032381"
click at [191, 39] on div "1A40C0200001D4D000032395 (1c7fd0be-44f8-473a-99aa-04e2ec2f0386) (Vegetative | G…" at bounding box center [219, 44] width 128 height 18
click at [197, 30] on span "Total plants: 9" at bounding box center [185, 31] width 69 height 6
click at [138, 35] on div "Destroy Plants or Scan plants Total plants: 9 Clear All 1A40C0200001D4D00003235…" at bounding box center [220, 113] width 172 height 257
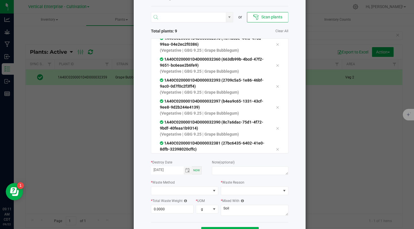
click at [190, 18] on input at bounding box center [188, 17] width 75 height 10
click at [212, 30] on li "1A40C0200001D4D000032396" at bounding box center [190, 29] width 82 height 10
type input "1A40C0200001D4D000032396"
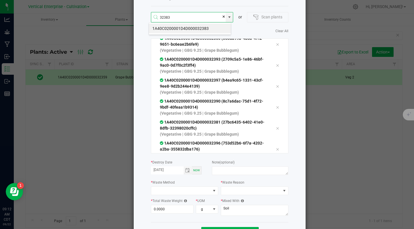
click at [215, 30] on li "1A40C0200001D4D000032383" at bounding box center [190, 29] width 82 height 10
type input "1A40C0200001D4D000032383"
click at [215, 31] on li "1A40C0200001D4D000032387" at bounding box center [190, 29] width 82 height 10
type input "1A40C0200001D4D000032387"
click at [209, 28] on li "1A40C0200001D4D000032401" at bounding box center [190, 29] width 82 height 10
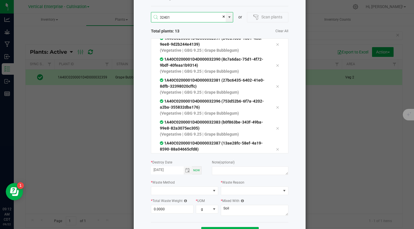
type input "1A40C0200001D4D000032401"
click at [212, 26] on li "1A40C0200001D4D000032384" at bounding box center [190, 29] width 82 height 10
type input "1A40C0200001D4D000032384"
click at [206, 34] on div "1A40C0200001D4D000032402" at bounding box center [190, 28] width 82 height 12
click at [207, 30] on li "1A40C0200001D4D000032402" at bounding box center [190, 29] width 82 height 10
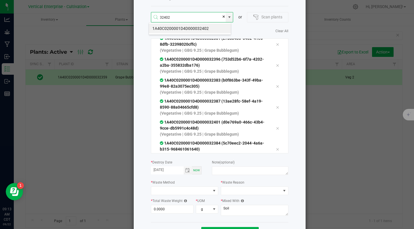
type input "1A40C0200001D4D000032402"
click at [208, 28] on li "1A40C0200001D4D000032386" at bounding box center [190, 29] width 82 height 10
type input "1A40C0200001D4D000032386"
click at [201, 28] on li "1A40C0200001D4D000032368" at bounding box center [190, 29] width 82 height 10
type input "1A40C0200001D4D000032368"
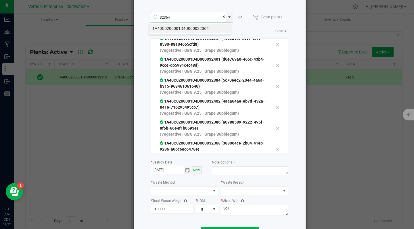
click at [212, 30] on li "1A40C0200001D4D000032364" at bounding box center [190, 29] width 82 height 10
type input "1A40C0200001D4D000032364"
click at [214, 30] on li "1A40C0200001D4D000032358" at bounding box center [190, 29] width 82 height 10
type input "1A40C0200001D4D000032358"
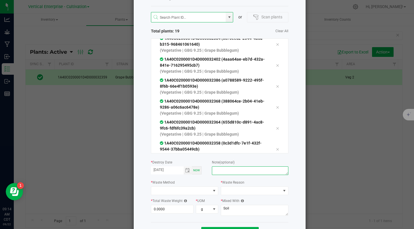
click at [224, 170] on textarea at bounding box center [250, 170] width 76 height 9
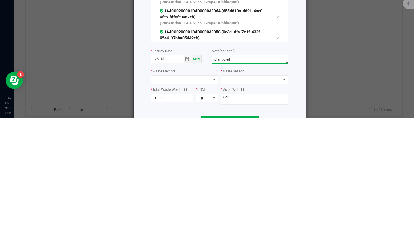
type textarea "plant died"
click at [176, 189] on span at bounding box center [181, 191] width 60 height 8
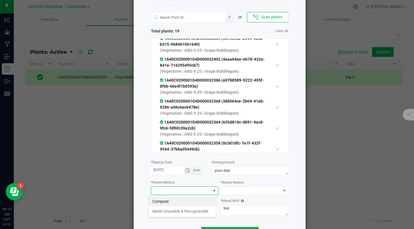
scroll to position [9, 67]
click at [161, 201] on li "Compost" at bounding box center [182, 202] width 67 height 10
click at [234, 186] on span at bounding box center [255, 190] width 68 height 9
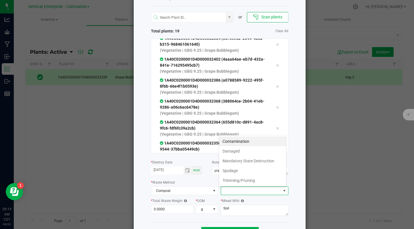
click at [238, 155] on li "Damaged" at bounding box center [252, 151] width 67 height 10
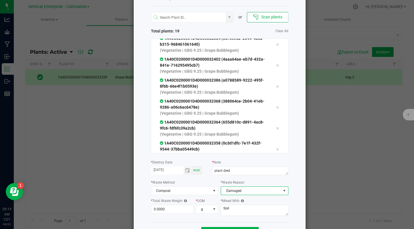
click at [173, 209] on input "0.0000" at bounding box center [172, 209] width 42 height 8
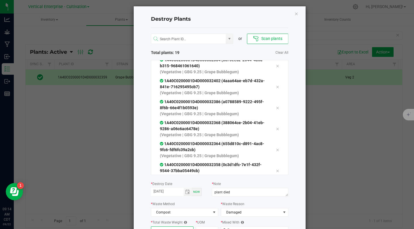
scroll to position [46, 0]
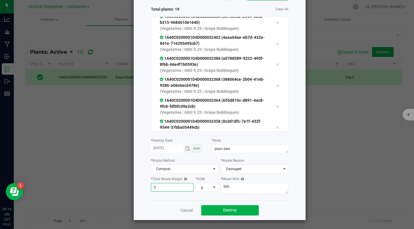
click at [157, 187] on input "0" at bounding box center [172, 187] width 42 height 8
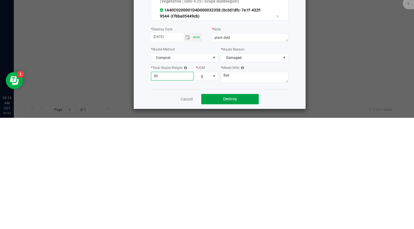
click at [238, 207] on button "Destroy" at bounding box center [229, 210] width 57 height 10
type input "95.0000"
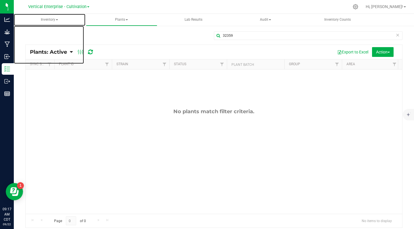
click at [45, 21] on span "Inventory" at bounding box center [50, 20] width 72 height 12
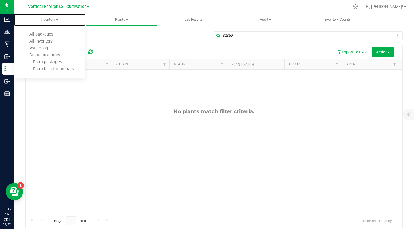
click at [45, 34] on span "All packages" at bounding box center [41, 34] width 39 height 5
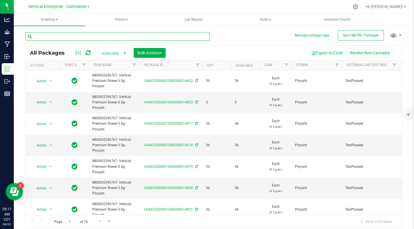
click at [45, 35] on input "text" at bounding box center [117, 36] width 184 height 9
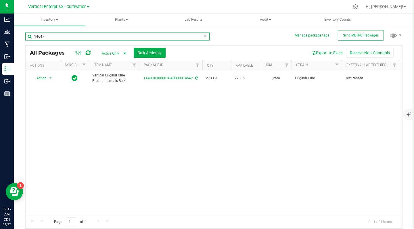
type input "14647"
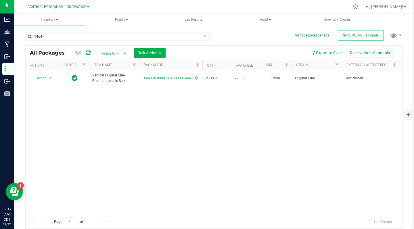
click at [39, 78] on span "Action" at bounding box center [39, 78] width 16 height 8
click at [41, 95] on li "Create package" at bounding box center [50, 96] width 36 height 9
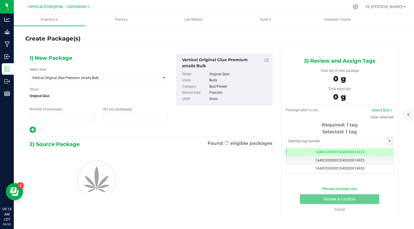
type input "1"
type input "0.0000"
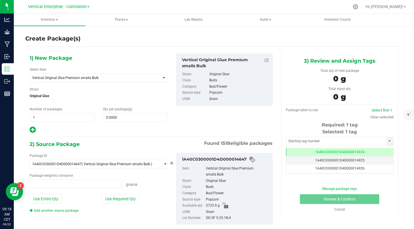
type input "0.0000 g"
click at [68, 77] on span "Vertical Original Glue Premium smalls Bulk" at bounding box center [92, 78] width 121 height 4
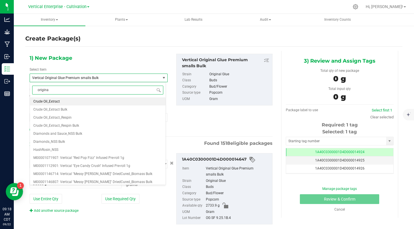
type input "original"
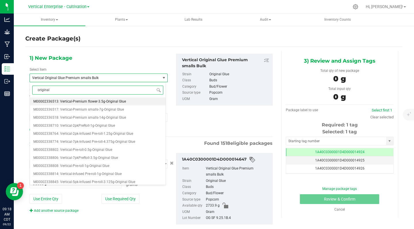
click at [121, 119] on span "M00002336518: Vertical-Premium smalls-14g-Original Glue" at bounding box center [79, 118] width 93 height 4
type input "0"
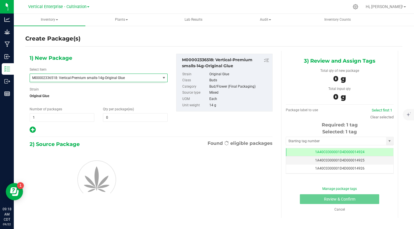
scroll to position [12214, 0]
click at [43, 116] on input "1" at bounding box center [62, 118] width 64 height 8
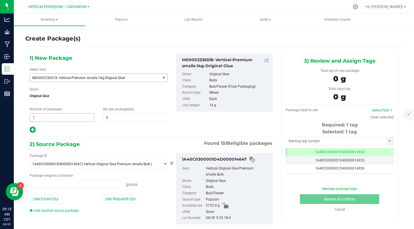
type input "0.0000 g"
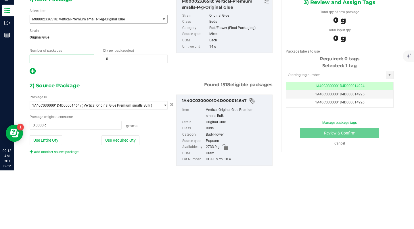
type input "3"
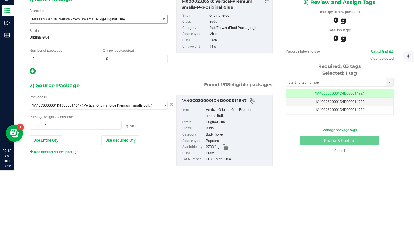
click at [125, 118] on input "0" at bounding box center [135, 118] width 64 height 8
type input "3"
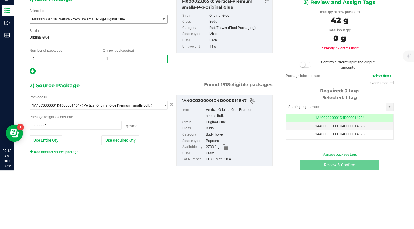
type input "12"
click at [101, 140] on div "1) New Package Select Item M00002336518: Vertical-Premium smalls-14g-Original G…" at bounding box center [150, 144] width 251 height 186
type input "12"
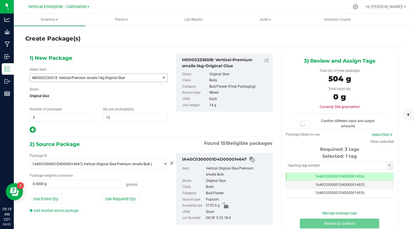
click at [123, 197] on button "Use Required Qty" at bounding box center [120, 199] width 38 height 10
type input "504.0000 g"
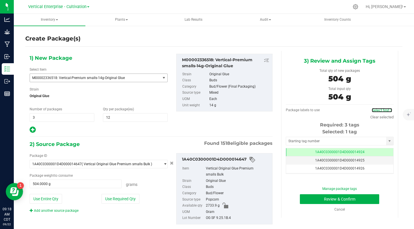
click at [375, 109] on link "Select first 3" at bounding box center [382, 110] width 20 height 4
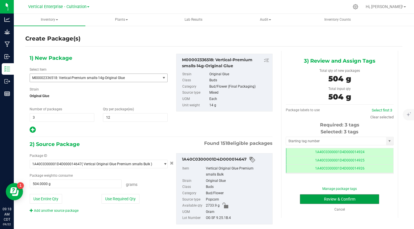
click at [359, 197] on button "Review & Confirm" at bounding box center [339, 199] width 79 height 10
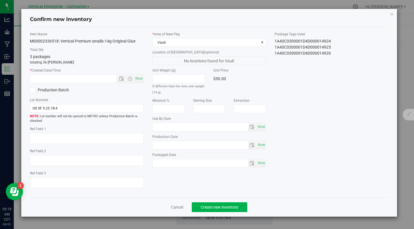
click at [137, 79] on span "Now" at bounding box center [139, 78] width 10 height 8
type input "[DATE] 9:18 AM"
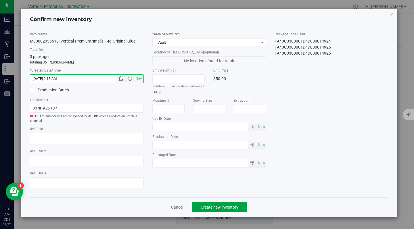
click at [230, 206] on span "Create new inventory" at bounding box center [220, 207] width 38 height 5
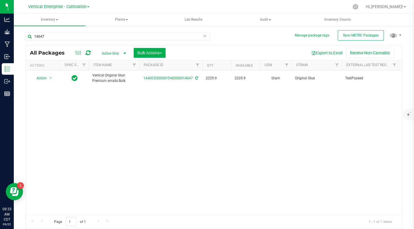
click at [42, 78] on span "Action" at bounding box center [39, 78] width 16 height 8
click at [47, 94] on li "Create package" at bounding box center [50, 96] width 36 height 9
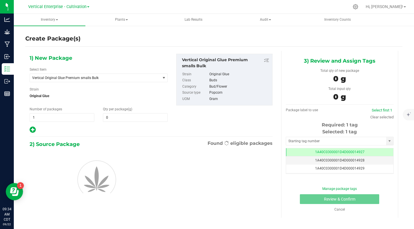
type input "0.0000"
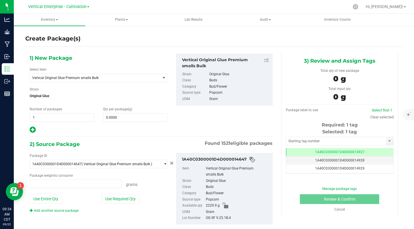
type input "0.0000 g"
click at [60, 80] on span "Vertical Original Glue Premium smalls Bulk" at bounding box center [95, 78] width 130 height 8
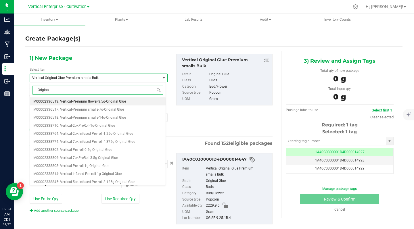
type input "Original"
click at [113, 118] on span "M00002336518: Vertical-Premium smalls-14g-Original Glue" at bounding box center [79, 118] width 93 height 4
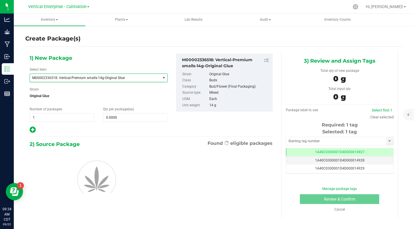
type input "0"
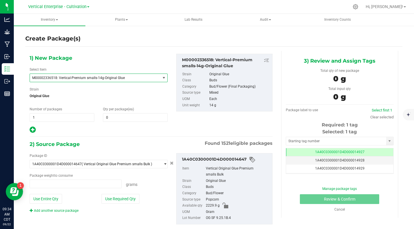
type input "0.0000 g"
click at [379, 110] on link "Select first 1" at bounding box center [382, 110] width 20 height 4
click at [41, 118] on input "1" at bounding box center [62, 118] width 64 height 8
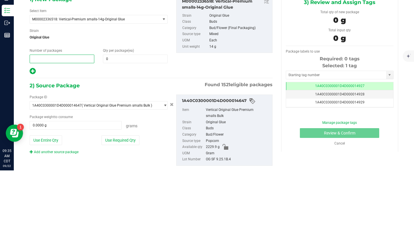
type input "3"
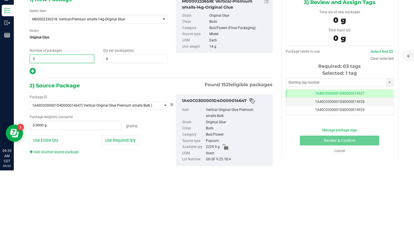
click at [121, 117] on input "0" at bounding box center [135, 118] width 64 height 8
type input "3"
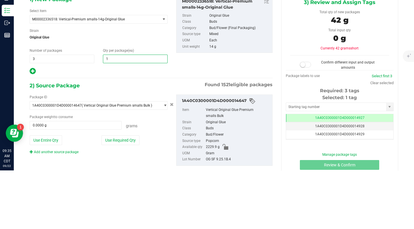
type input "12"
click at [407, 150] on div "Create Package(s) 1) New Package Select Item M00002336518: Vertical-Premium sma…" at bounding box center [214, 115] width 400 height 180
type input "12"
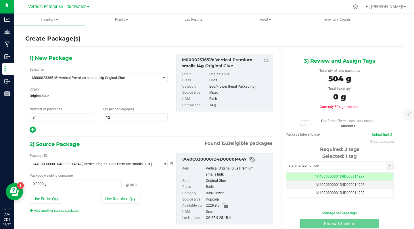
click at [127, 197] on button "Use Required Qty" at bounding box center [120, 199] width 38 height 10
type input "504.0000 g"
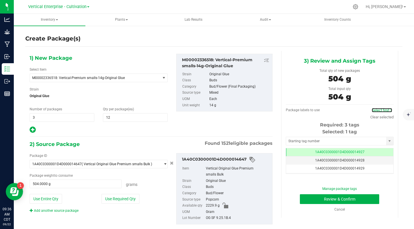
click at [381, 110] on link "Select first 3" at bounding box center [382, 110] width 20 height 4
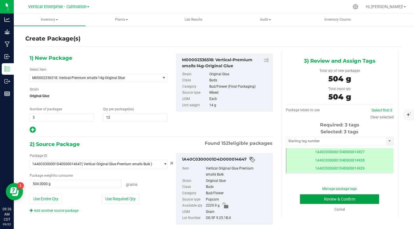
click at [364, 199] on button "Review & Confirm" at bounding box center [339, 199] width 79 height 10
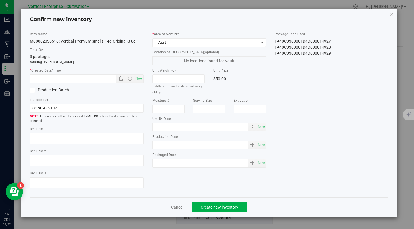
click at [137, 79] on span "Now" at bounding box center [139, 78] width 10 height 8
type input "[DATE] 9:36 AM"
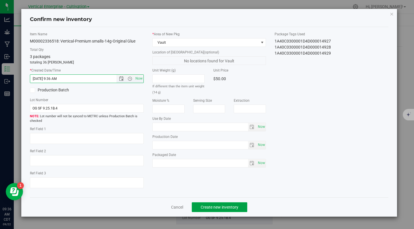
click at [221, 210] on button "Create new inventory" at bounding box center [219, 207] width 55 height 10
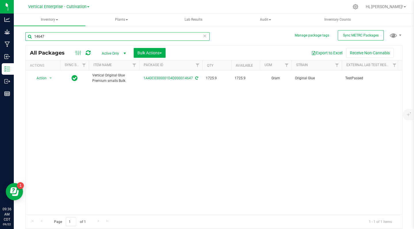
click at [51, 36] on input "14647" at bounding box center [117, 36] width 184 height 9
type input "1"
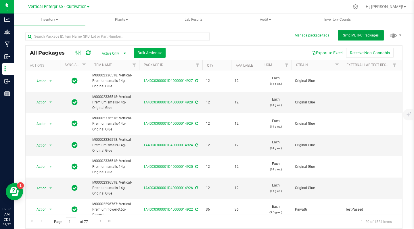
click at [369, 35] on span "Sync METRC Packages" at bounding box center [361, 35] width 36 height 4
